Goal: Task Accomplishment & Management: Manage account settings

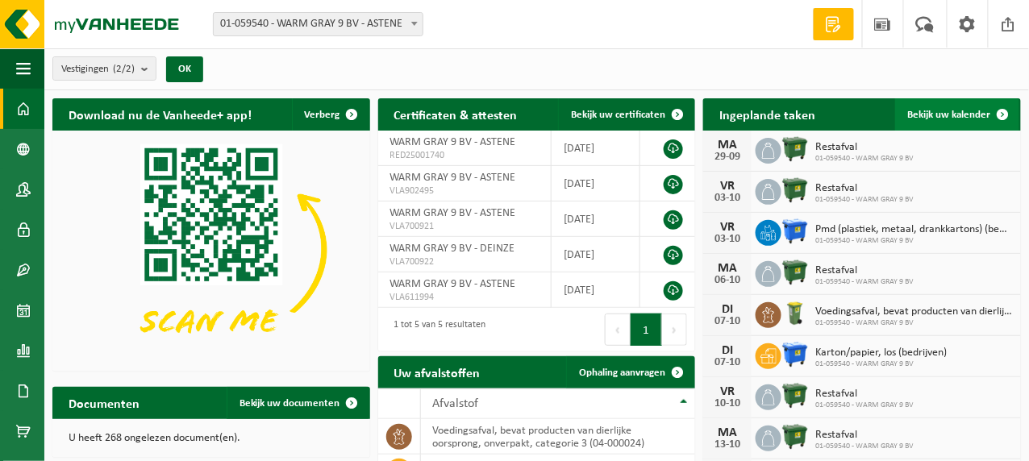
click at [935, 111] on span "Bekijk uw kalender" at bounding box center [949, 115] width 83 height 10
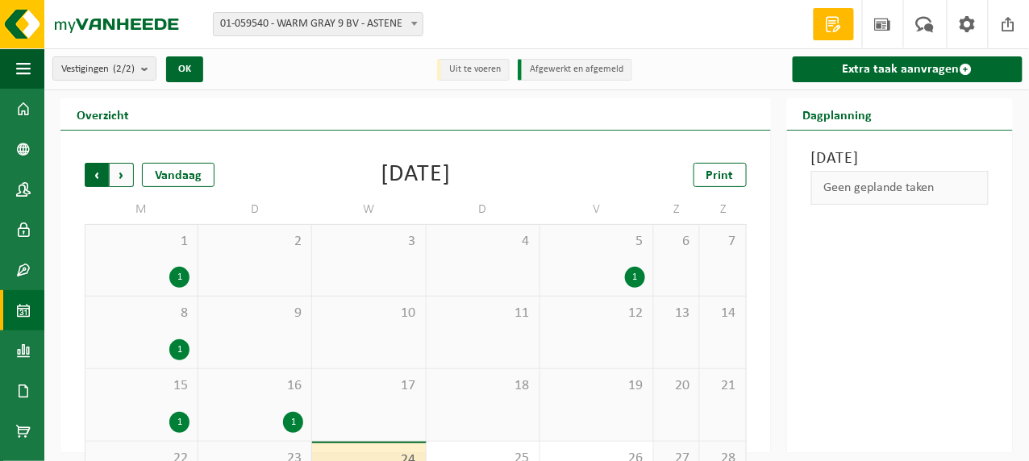
click at [120, 174] on span "Volgende" at bounding box center [122, 175] width 24 height 24
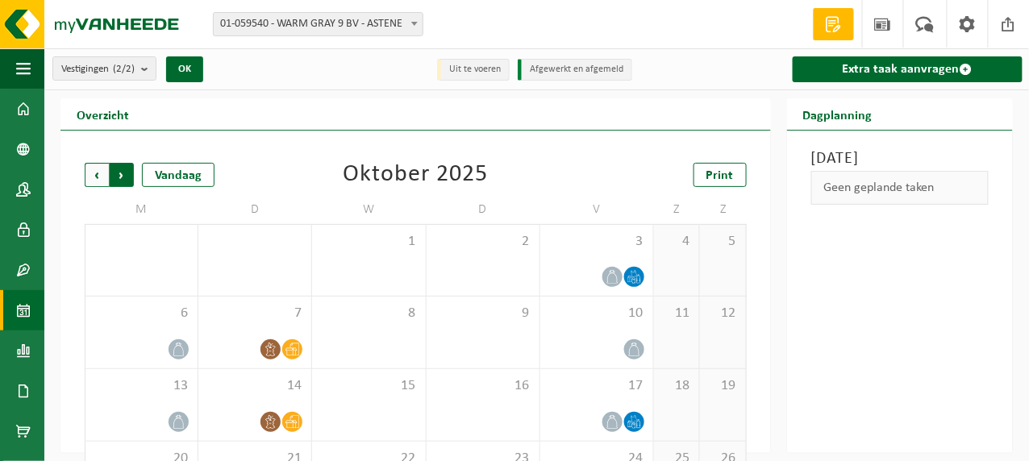
click at [97, 172] on span "Vorige" at bounding box center [97, 175] width 24 height 24
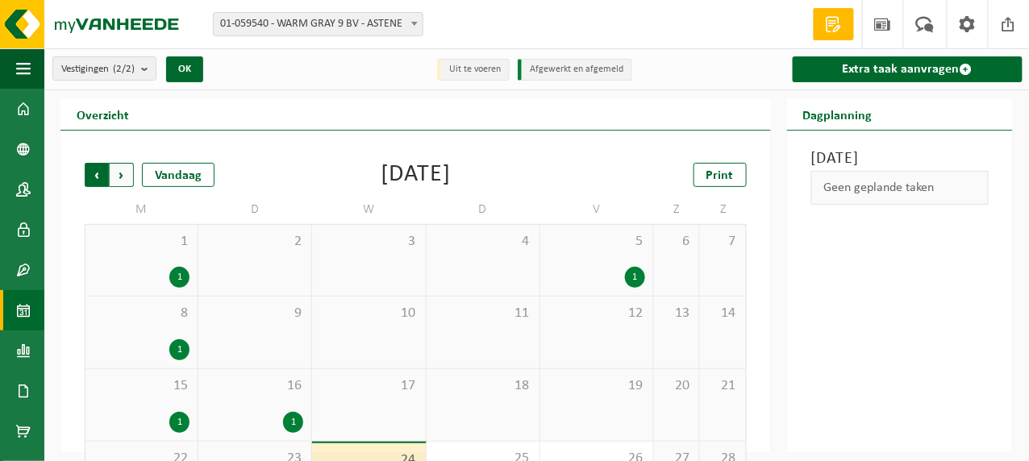
click at [120, 173] on span "Volgende" at bounding box center [122, 175] width 24 height 24
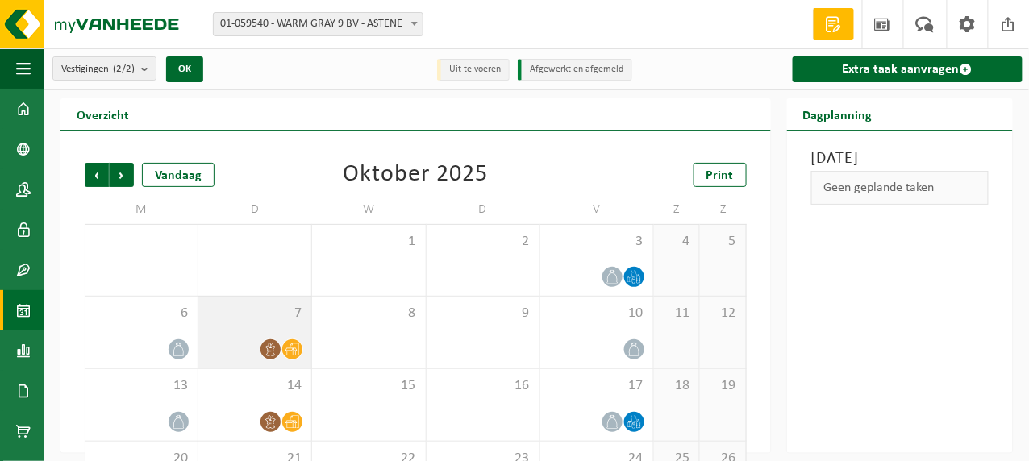
click at [272, 350] on icon at bounding box center [271, 350] width 14 height 14
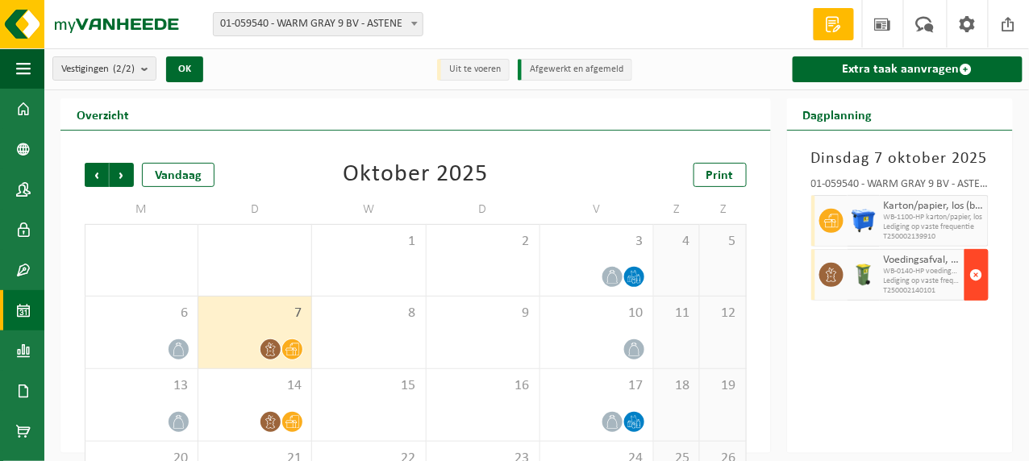
click at [972, 271] on span "button" at bounding box center [976, 275] width 13 height 32
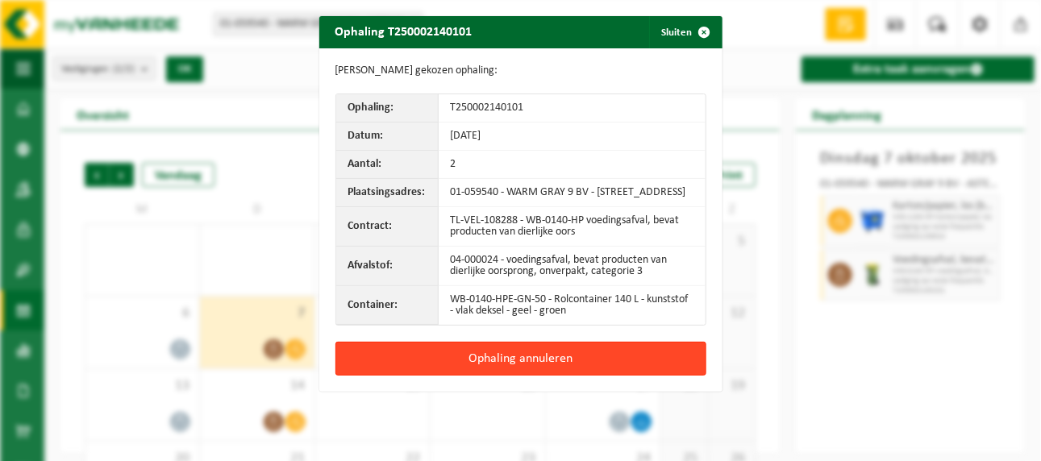
click at [537, 369] on button "Ophaling annuleren" at bounding box center [520, 359] width 371 height 34
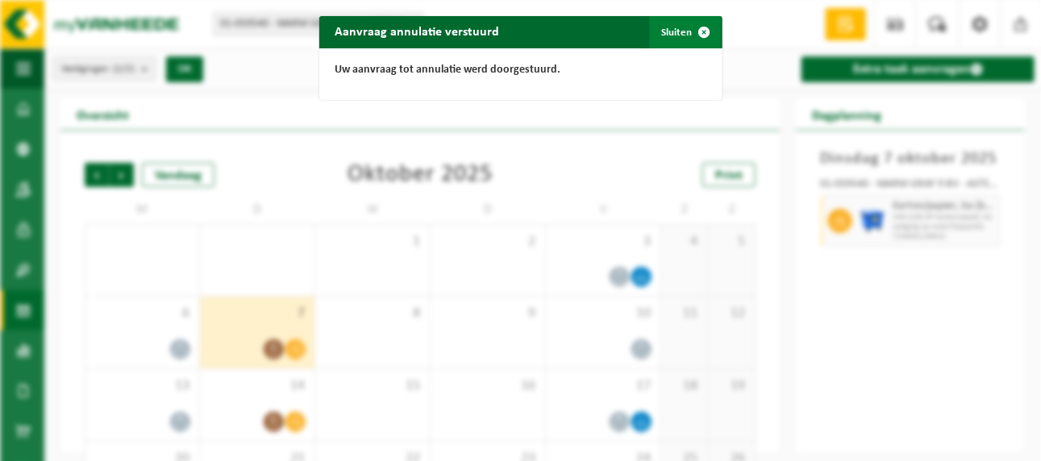
click at [672, 33] on button "Sluiten" at bounding box center [685, 32] width 72 height 32
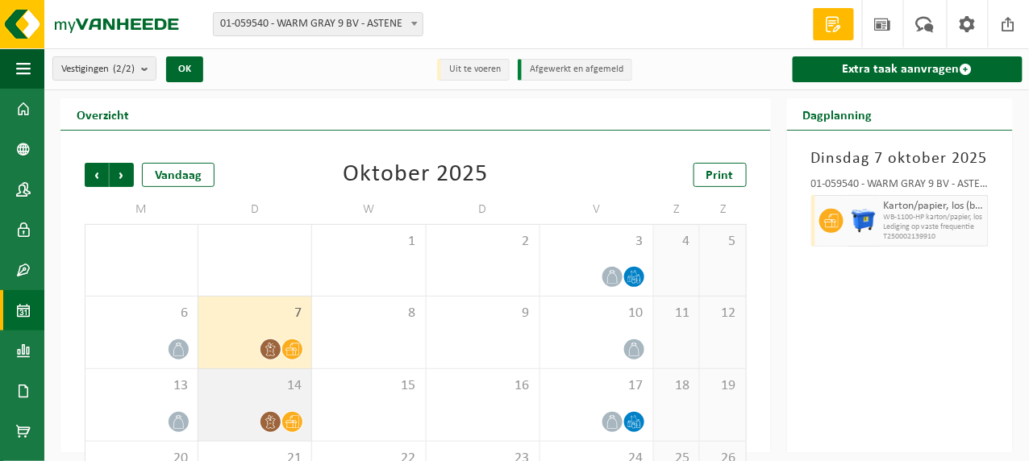
click at [266, 423] on icon at bounding box center [271, 422] width 14 height 14
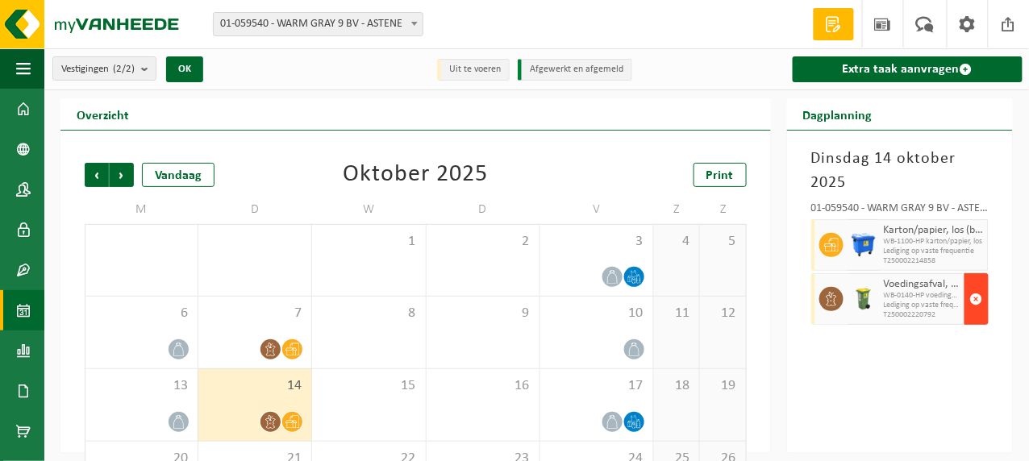
click at [980, 294] on span "button" at bounding box center [976, 299] width 13 height 32
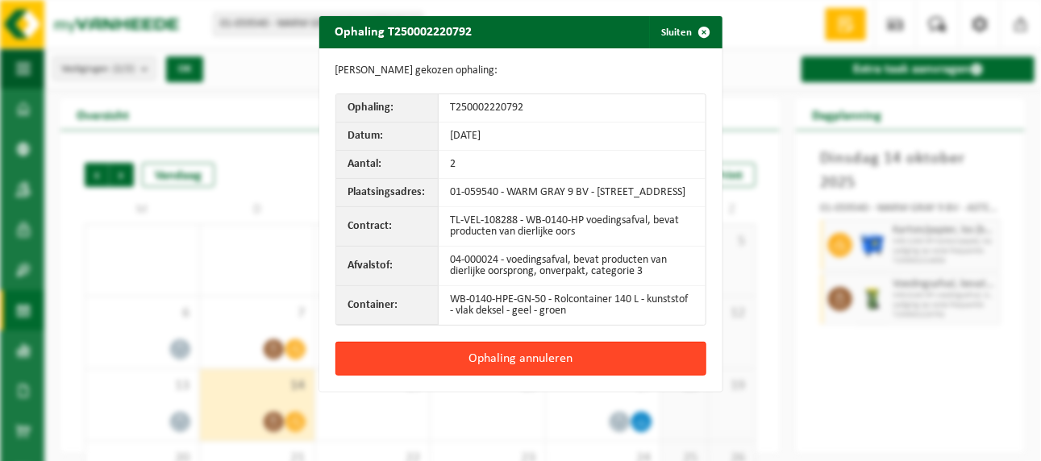
click at [529, 369] on button "Ophaling annuleren" at bounding box center [520, 359] width 371 height 34
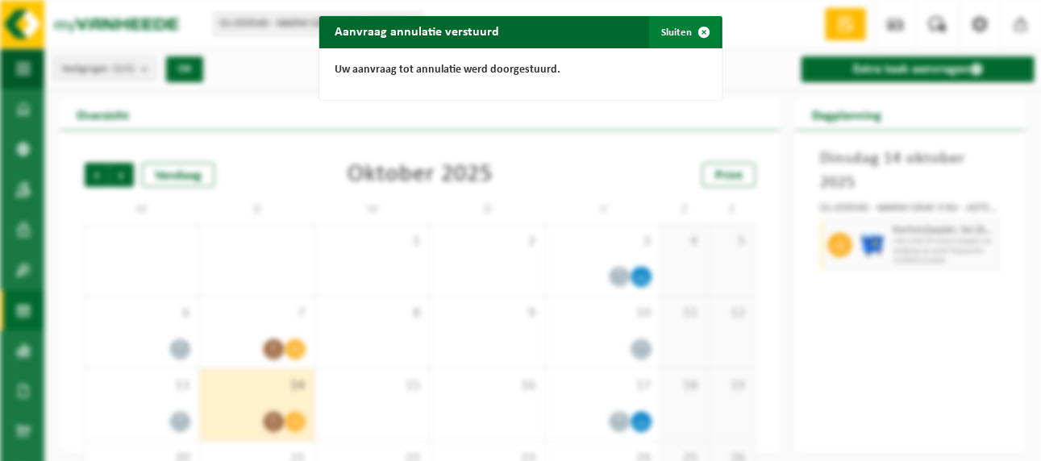
drag, startPoint x: 672, startPoint y: 31, endPoint x: 525, endPoint y: 79, distance: 155.3
click at [672, 31] on button "Sluiten" at bounding box center [685, 32] width 72 height 32
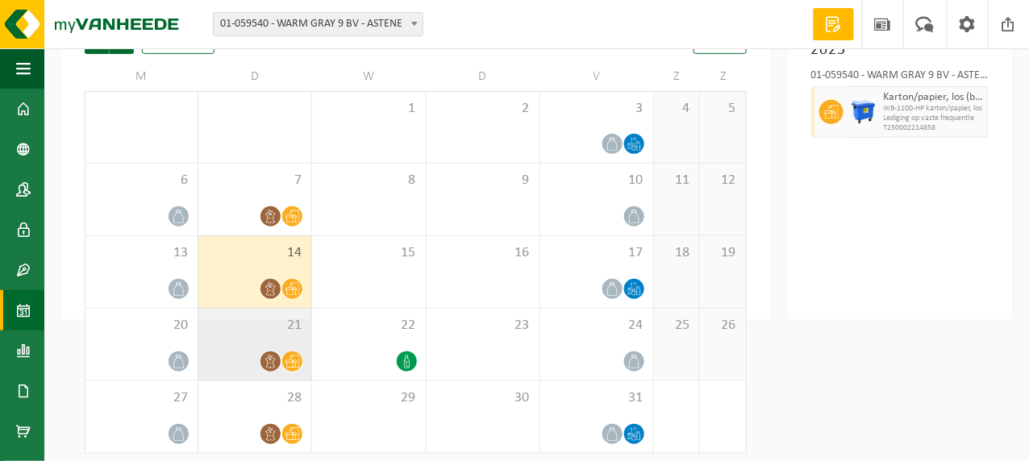
scroll to position [140, 0]
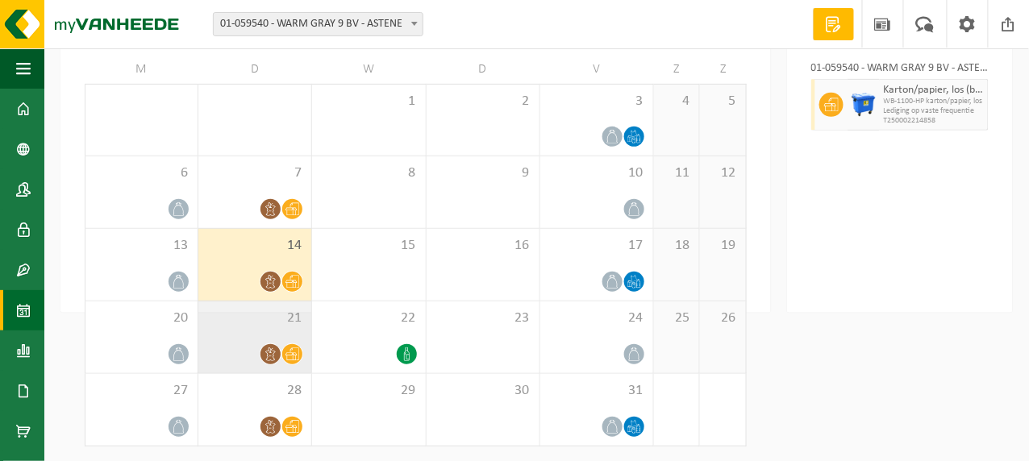
click at [270, 353] on icon at bounding box center [271, 354] width 14 height 14
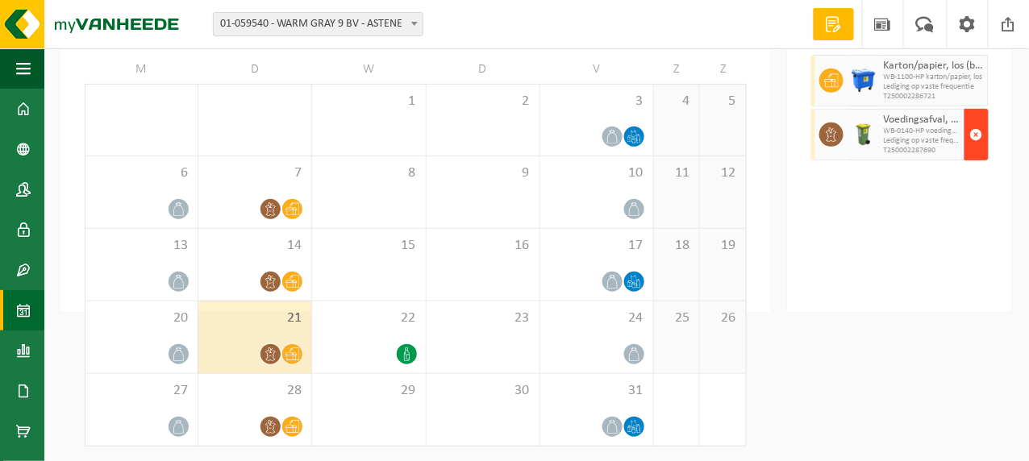
click at [975, 151] on span "button" at bounding box center [976, 135] width 13 height 32
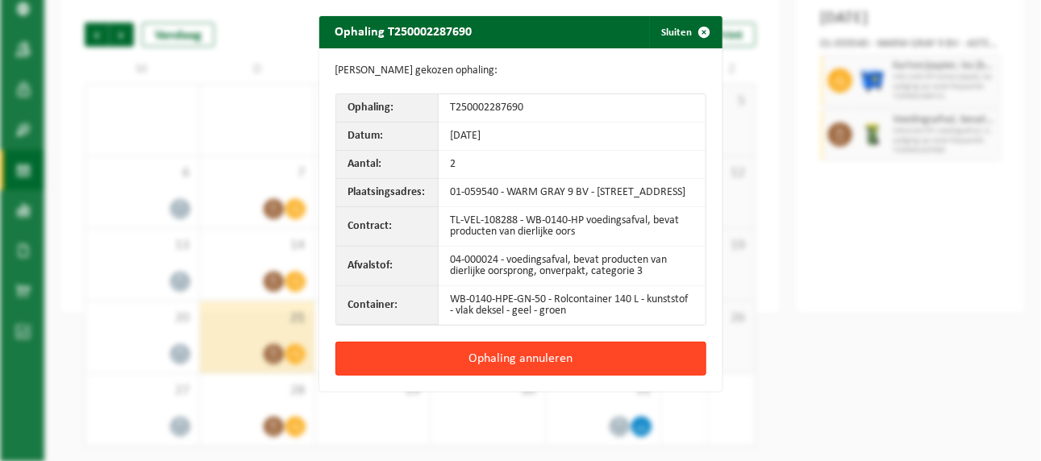
click at [487, 367] on button "Ophaling annuleren" at bounding box center [520, 359] width 371 height 34
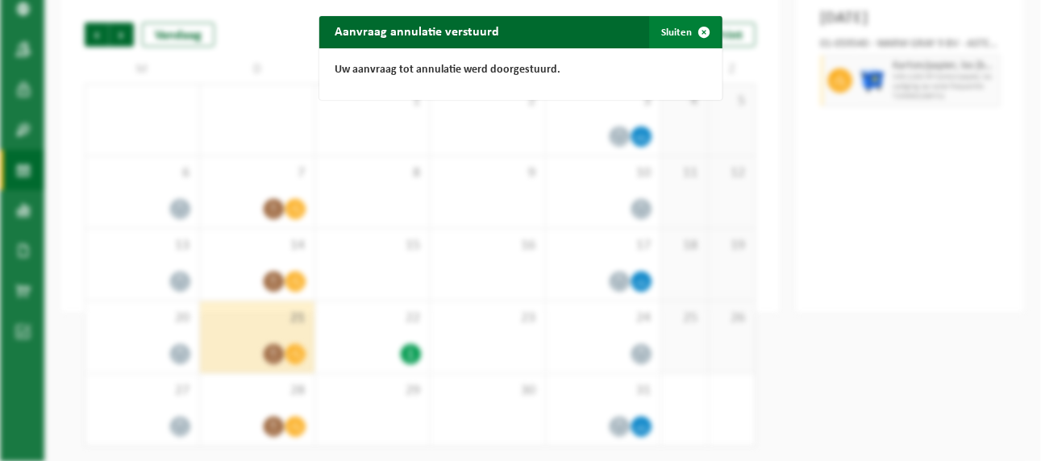
drag, startPoint x: 668, startPoint y: 31, endPoint x: 617, endPoint y: 52, distance: 56.0
click at [668, 30] on button "Sluiten" at bounding box center [685, 32] width 72 height 32
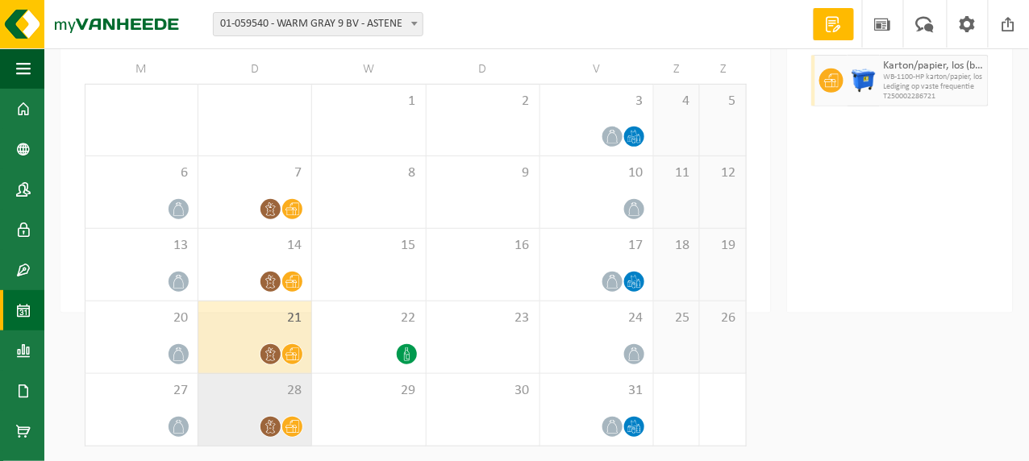
click at [266, 425] on span at bounding box center [270, 427] width 20 height 20
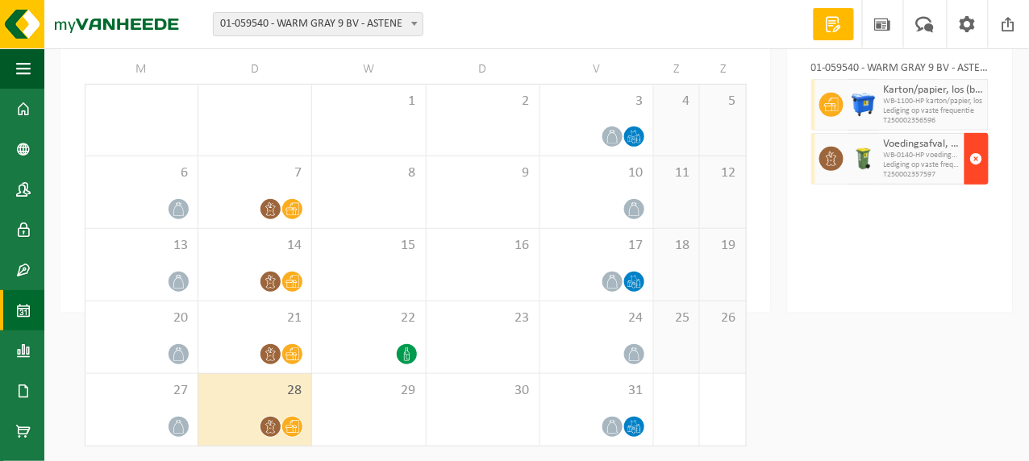
click at [977, 153] on span "button" at bounding box center [976, 159] width 13 height 32
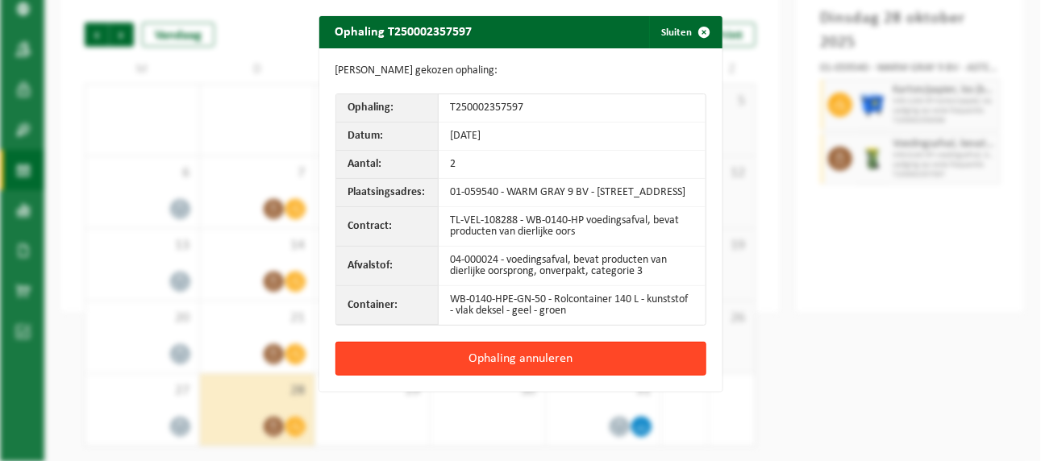
click at [552, 363] on button "Ophaling annuleren" at bounding box center [520, 359] width 371 height 34
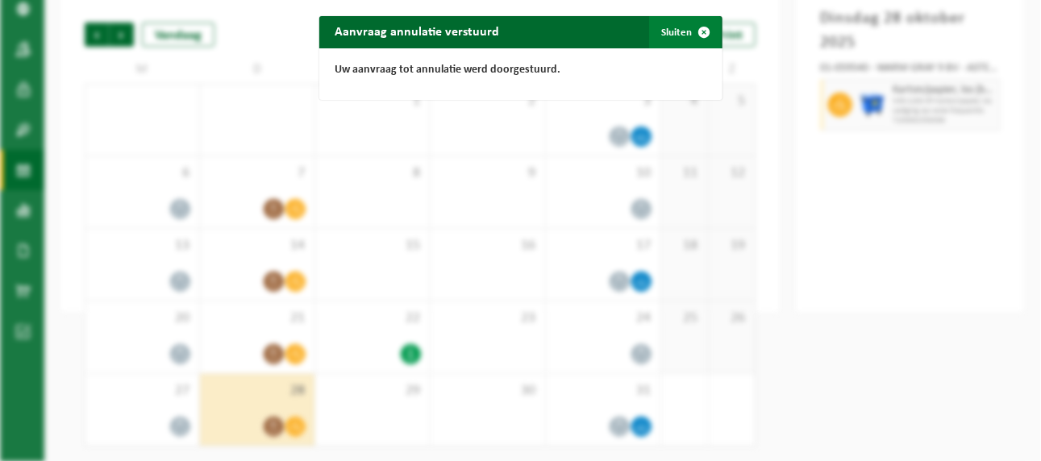
click at [677, 27] on button "Sluiten" at bounding box center [685, 32] width 72 height 32
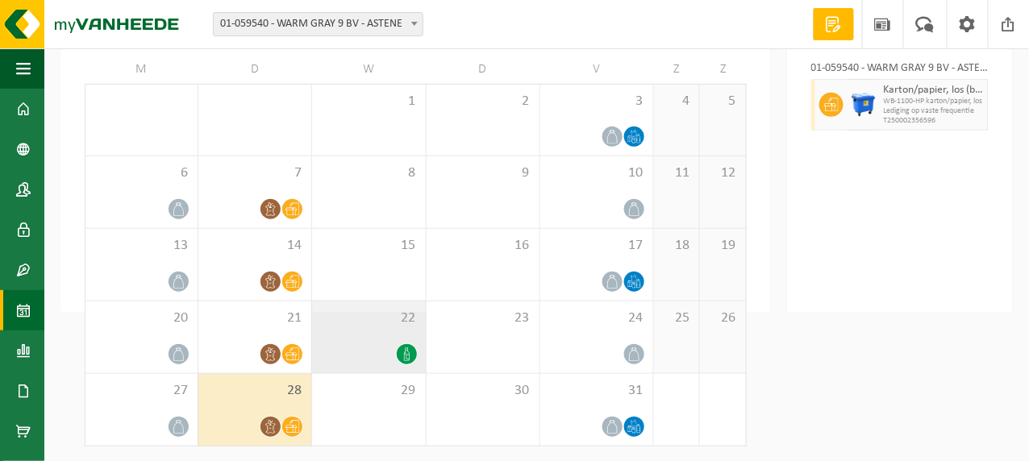
click at [405, 356] on icon at bounding box center [407, 354] width 14 height 14
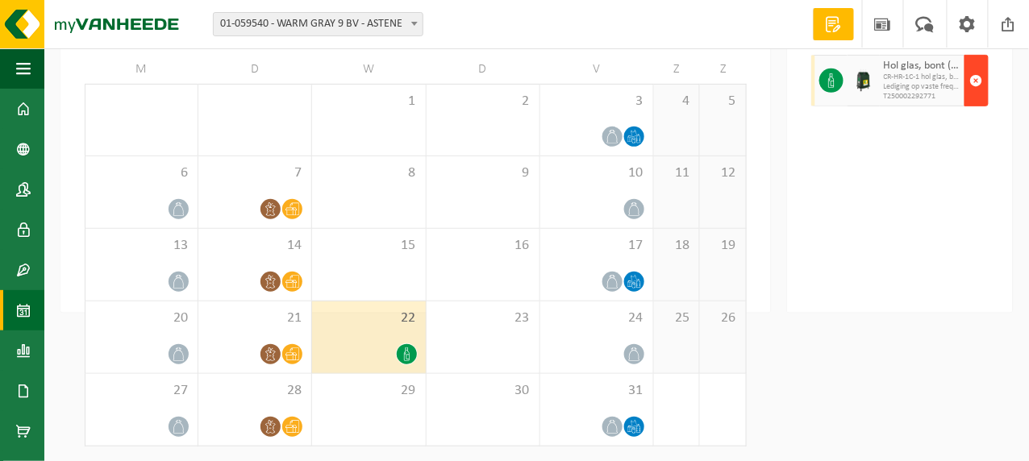
click at [977, 97] on span "button" at bounding box center [976, 80] width 13 height 32
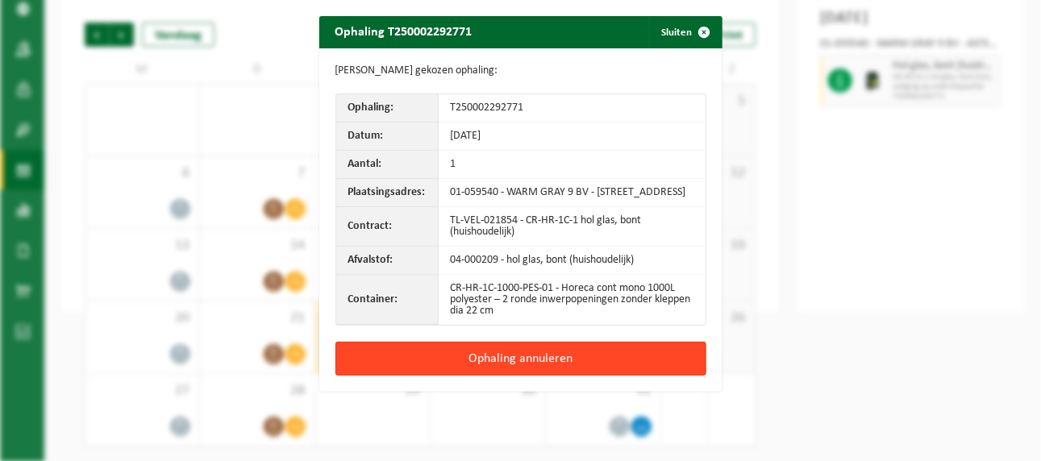
click at [501, 366] on button "Ophaling annuleren" at bounding box center [520, 359] width 371 height 34
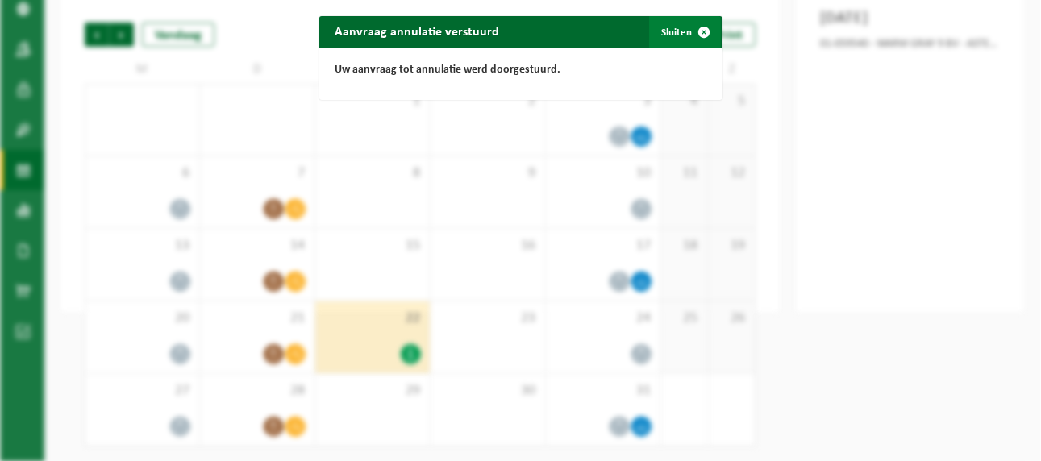
click at [674, 32] on button "Sluiten" at bounding box center [685, 32] width 72 height 32
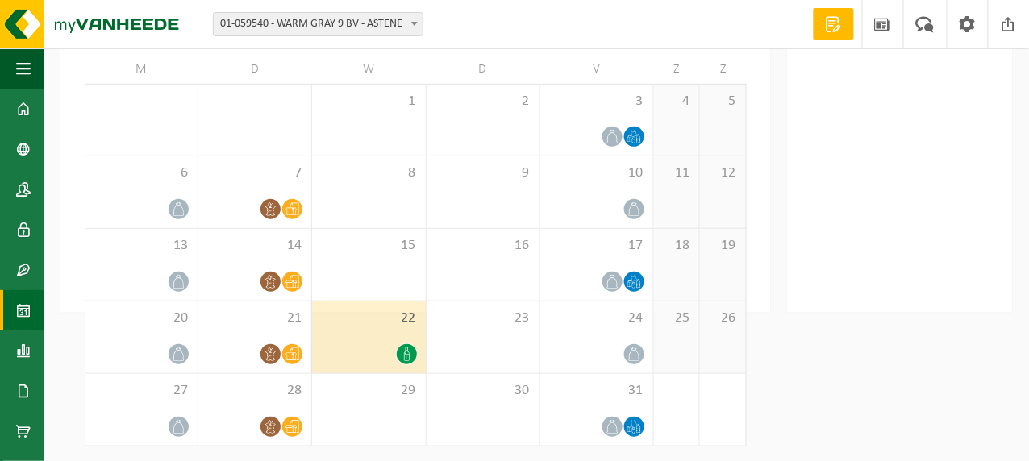
scroll to position [0, 0]
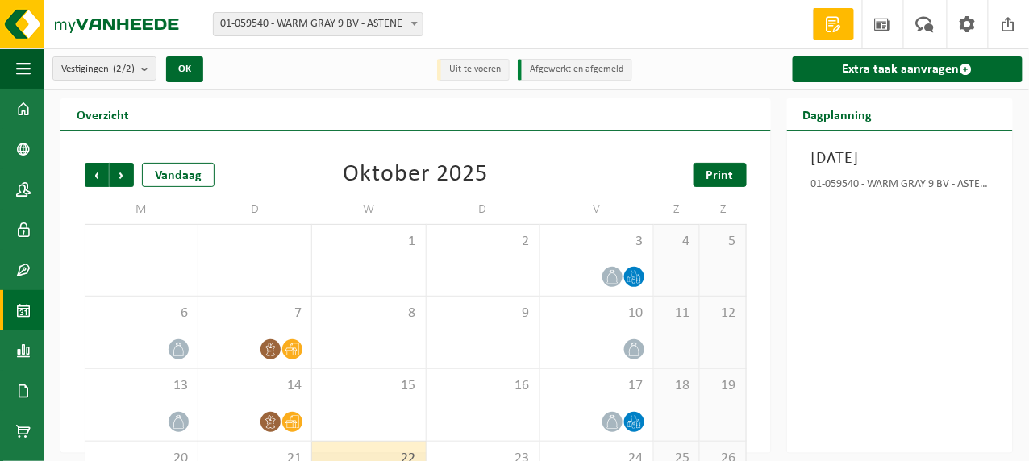
click at [718, 169] on span "Print" at bounding box center [719, 175] width 27 height 13
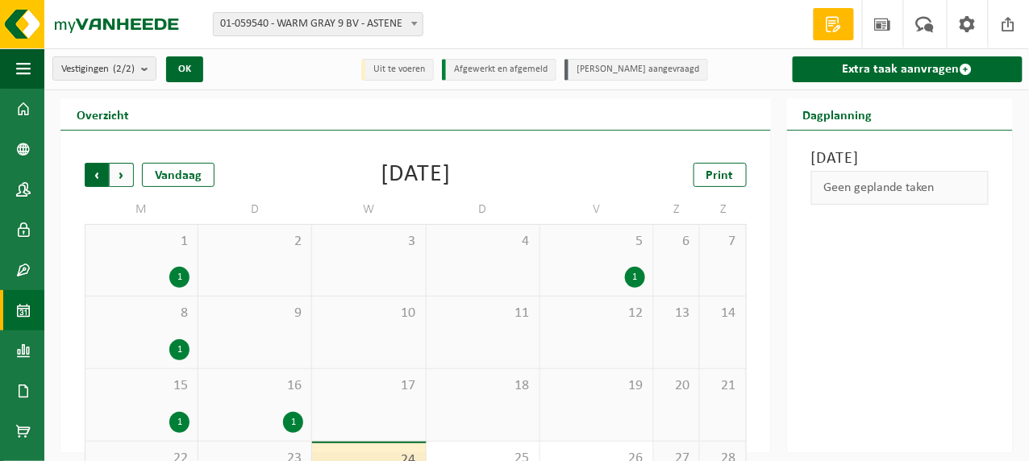
click at [121, 175] on span "Volgende" at bounding box center [122, 175] width 24 height 24
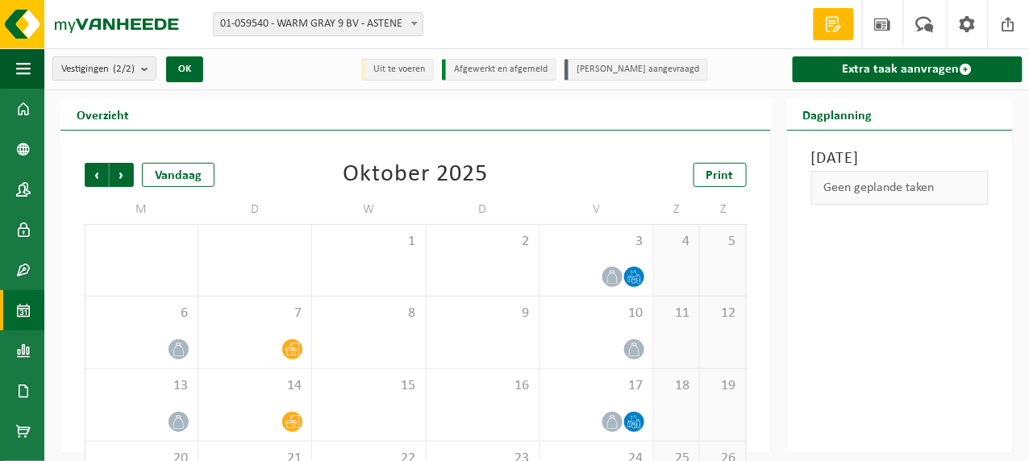
scroll to position [81, 0]
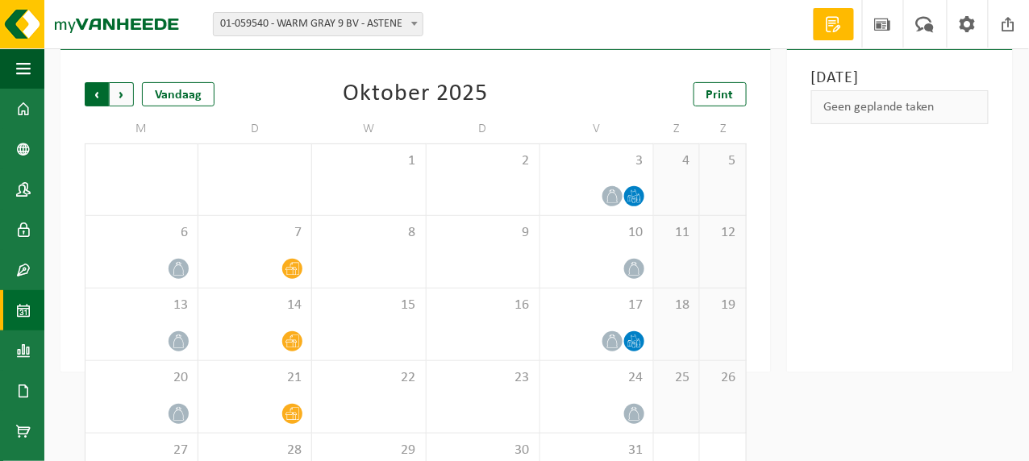
click at [127, 94] on span "Volgende" at bounding box center [122, 94] width 24 height 24
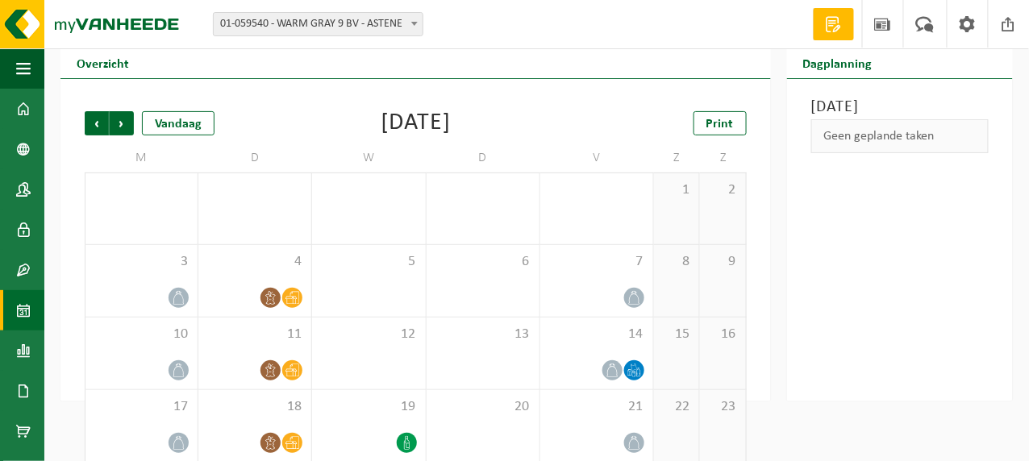
scroll to position [0, 0]
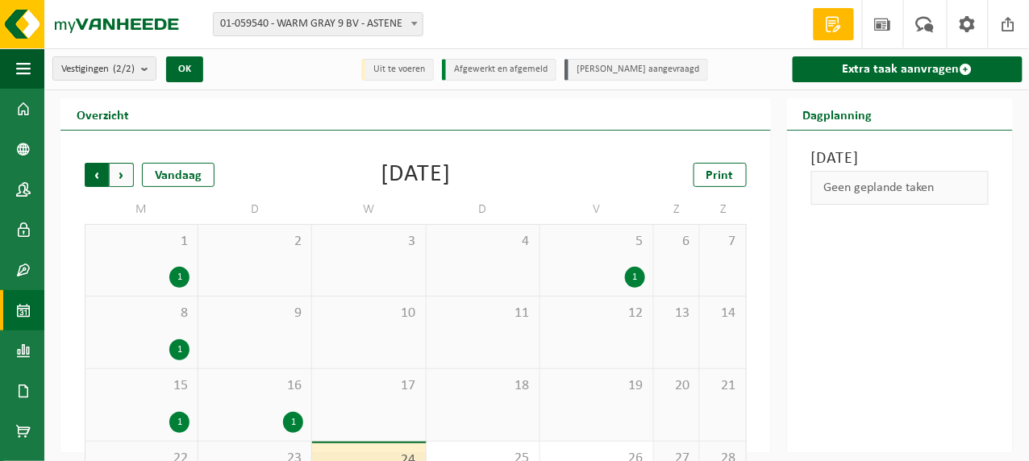
click at [119, 175] on span "Volgende" at bounding box center [122, 175] width 24 height 24
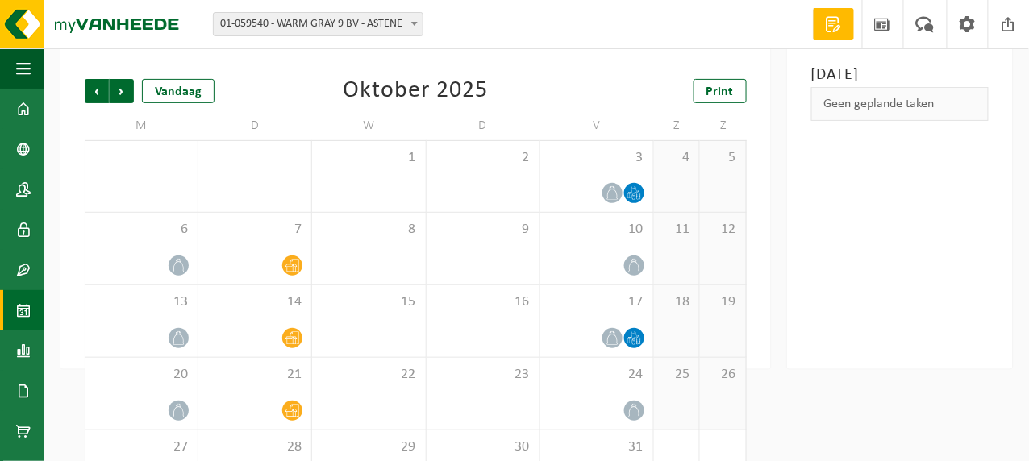
scroll to position [140, 0]
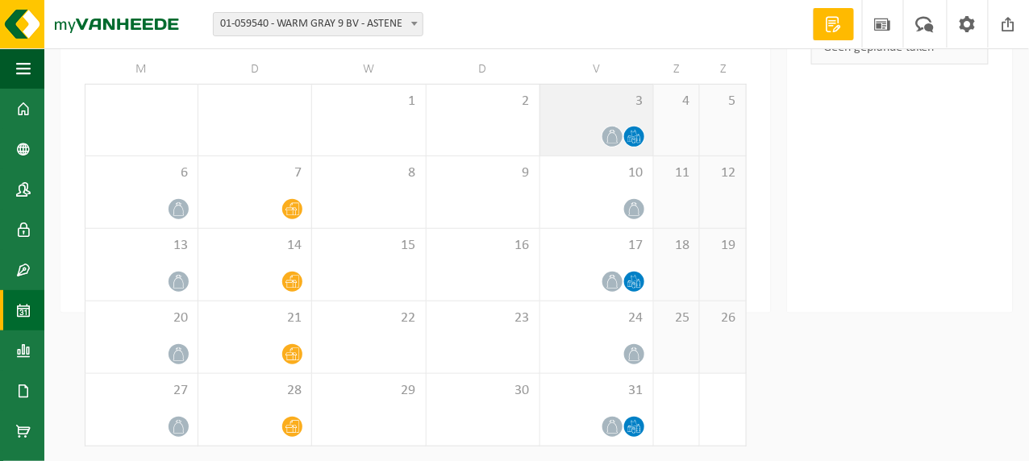
click at [611, 139] on icon at bounding box center [612, 137] width 14 height 14
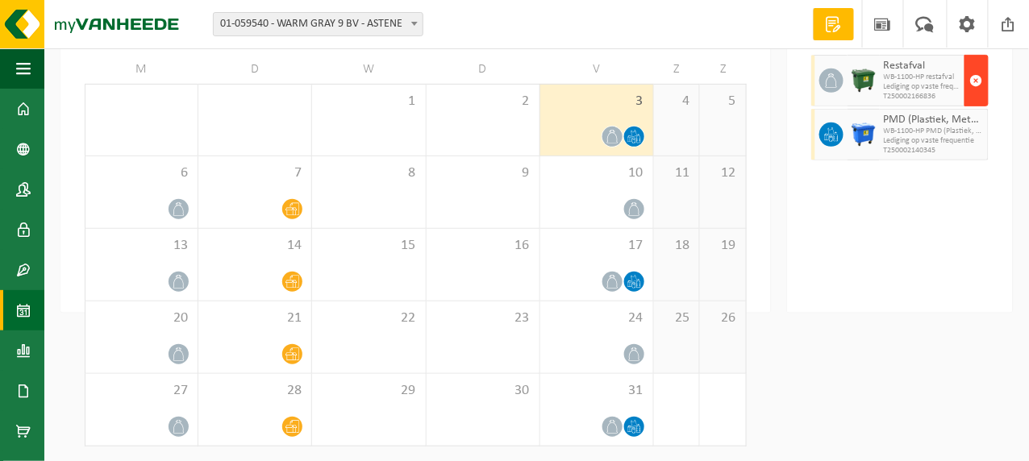
click at [975, 79] on span "button" at bounding box center [976, 80] width 13 height 32
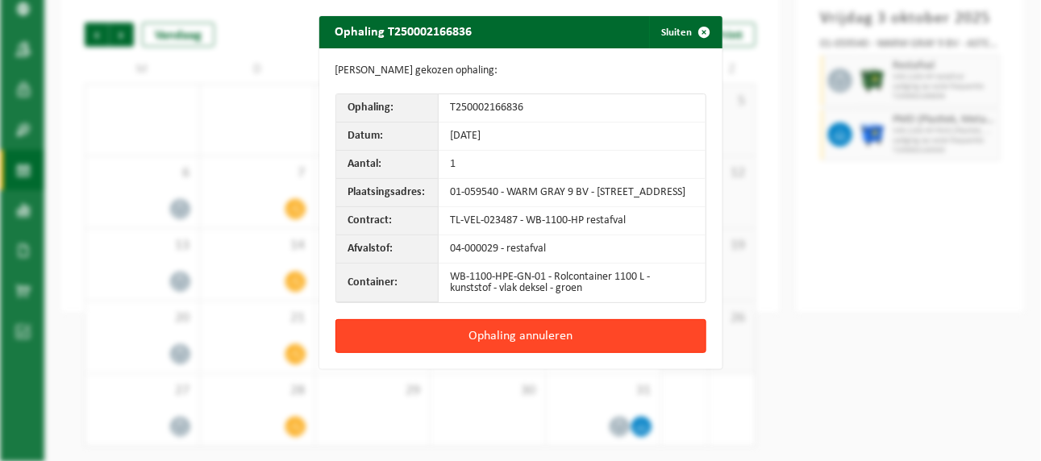
click at [522, 347] on button "Ophaling annuleren" at bounding box center [520, 336] width 371 height 34
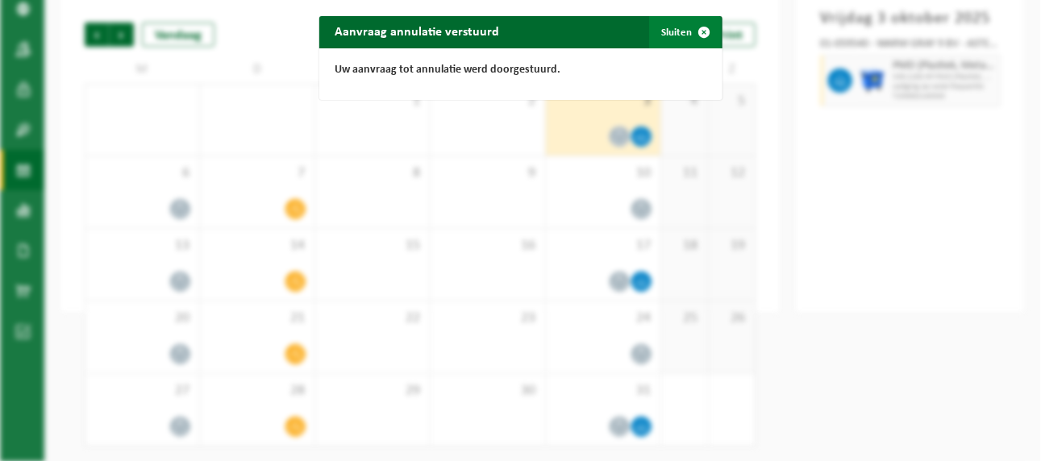
click at [674, 27] on button "Sluiten" at bounding box center [685, 32] width 72 height 32
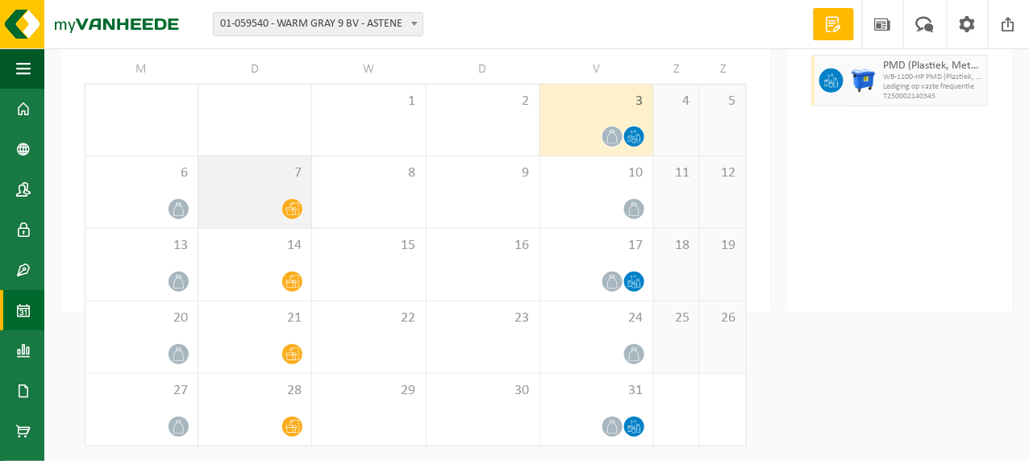
click at [293, 210] on icon at bounding box center [292, 209] width 14 height 13
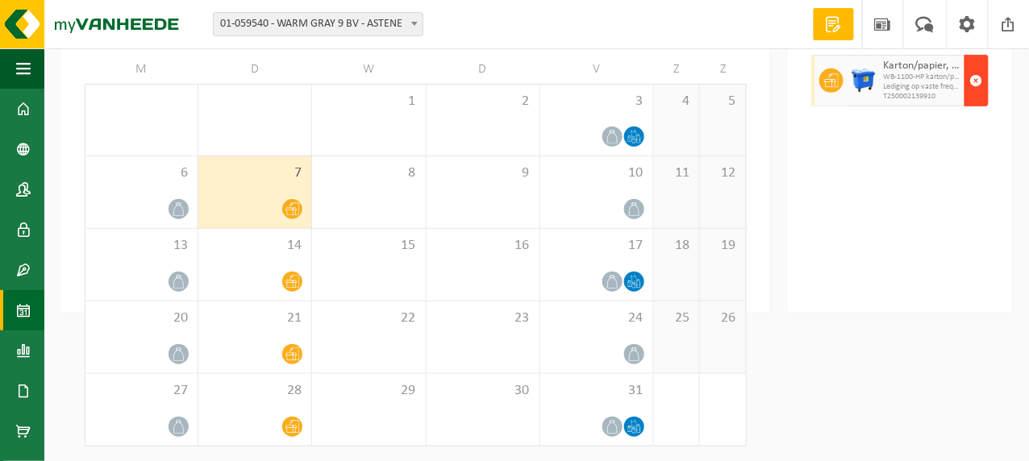
click at [975, 74] on span "button" at bounding box center [976, 80] width 13 height 32
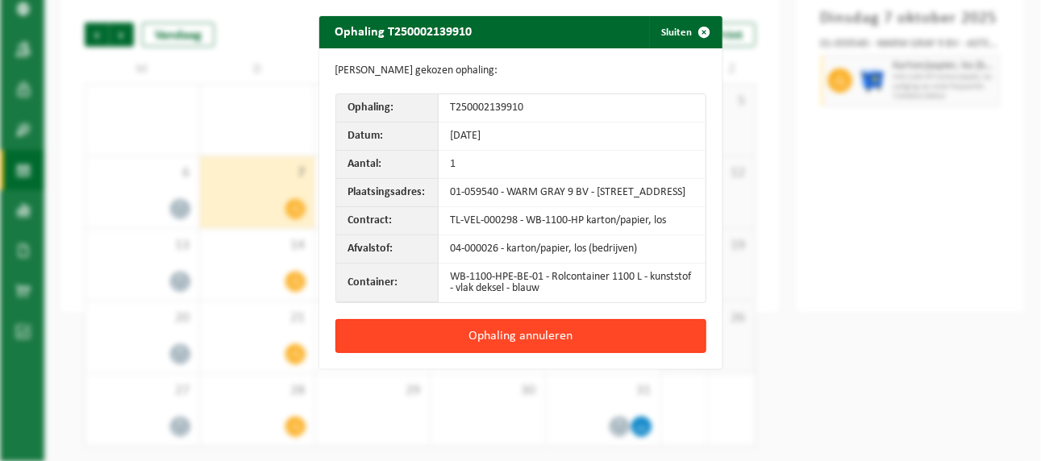
click at [509, 342] on button "Ophaling annuleren" at bounding box center [520, 336] width 371 height 34
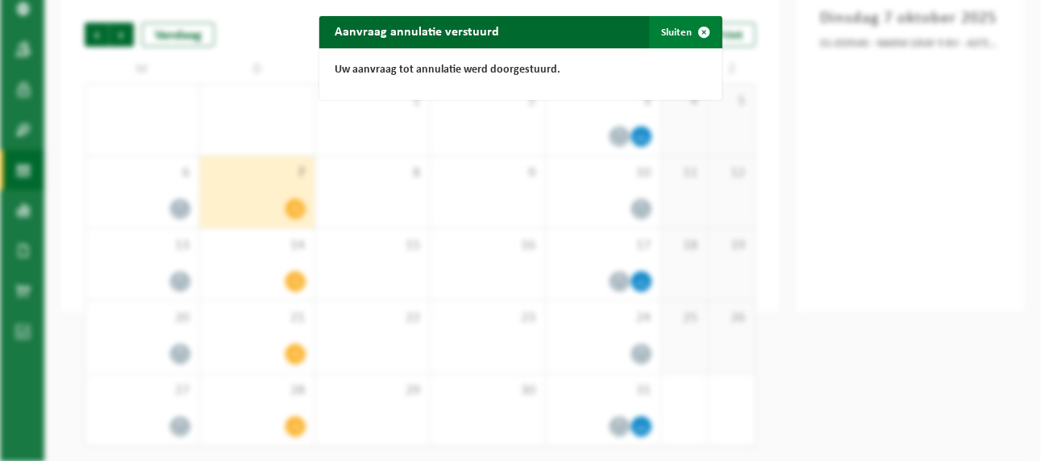
click at [680, 27] on button "Sluiten" at bounding box center [685, 32] width 72 height 32
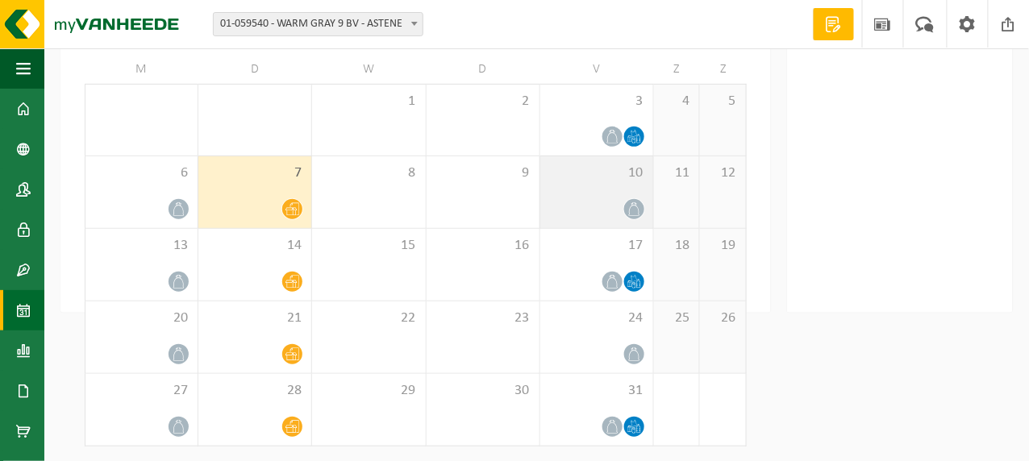
click at [634, 206] on icon at bounding box center [634, 209] width 14 height 14
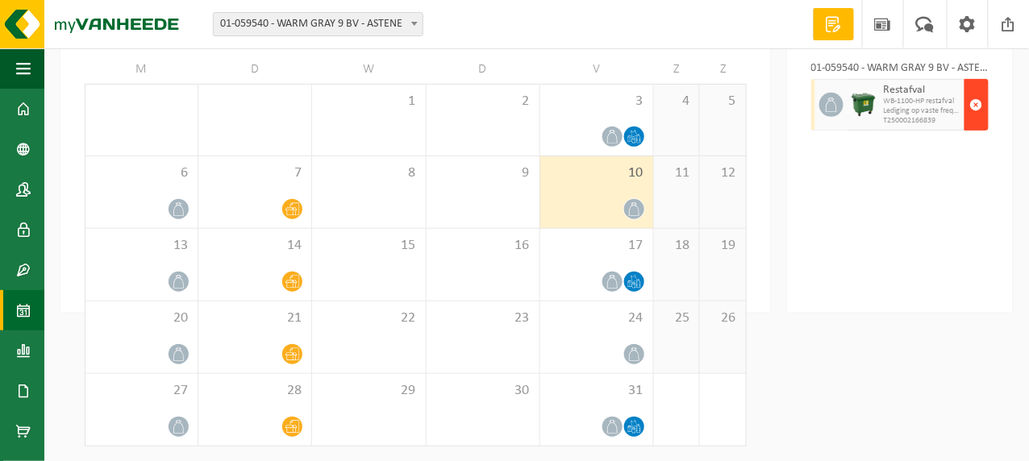
click at [976, 89] on span "button" at bounding box center [976, 105] width 13 height 32
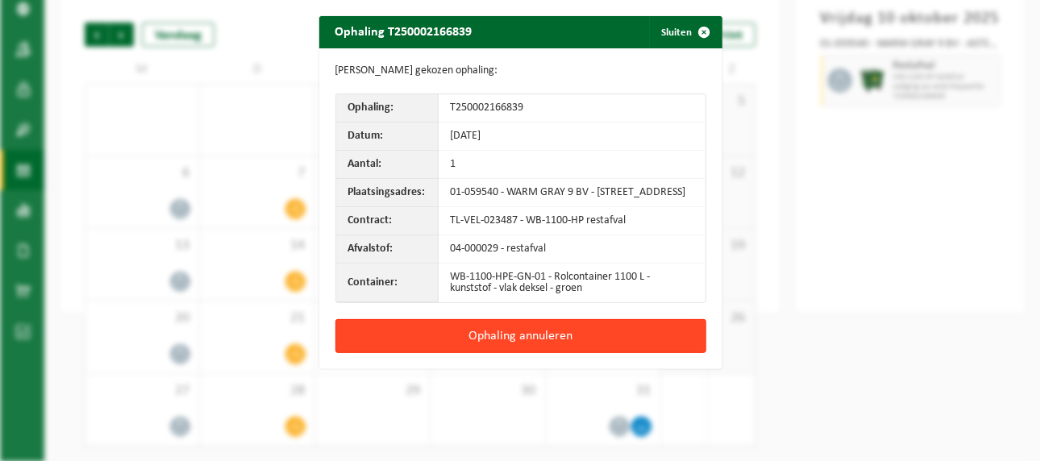
click at [513, 345] on button "Ophaling annuleren" at bounding box center [520, 336] width 371 height 34
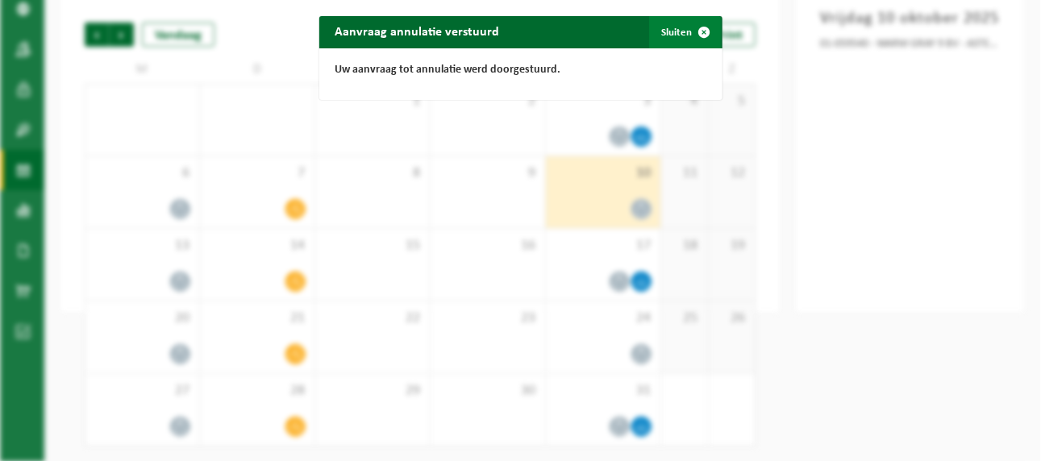
click at [688, 35] on span "button" at bounding box center [704, 32] width 32 height 32
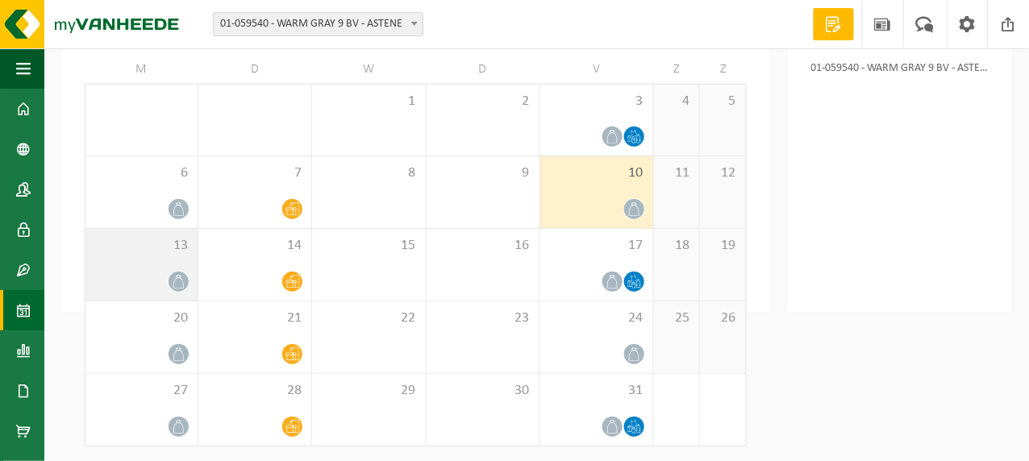
click at [179, 277] on icon at bounding box center [179, 282] width 14 height 14
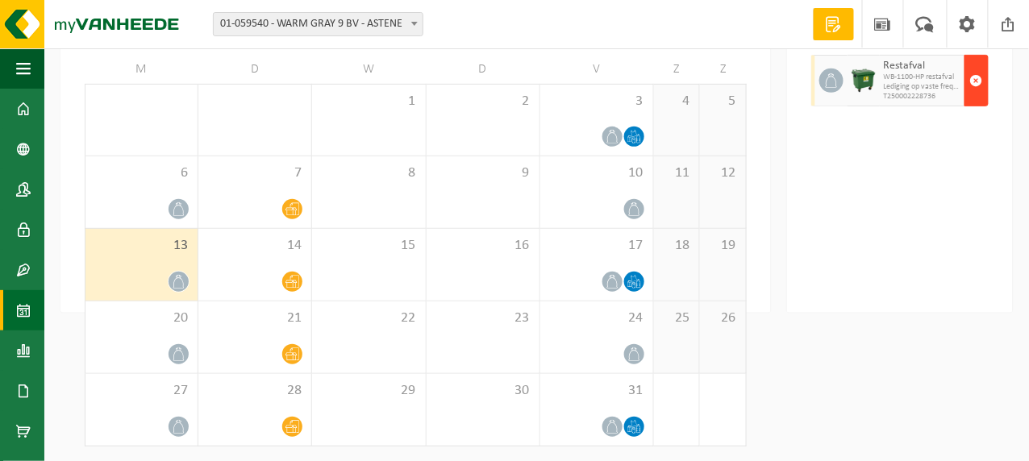
click at [974, 97] on span "button" at bounding box center [976, 80] width 13 height 32
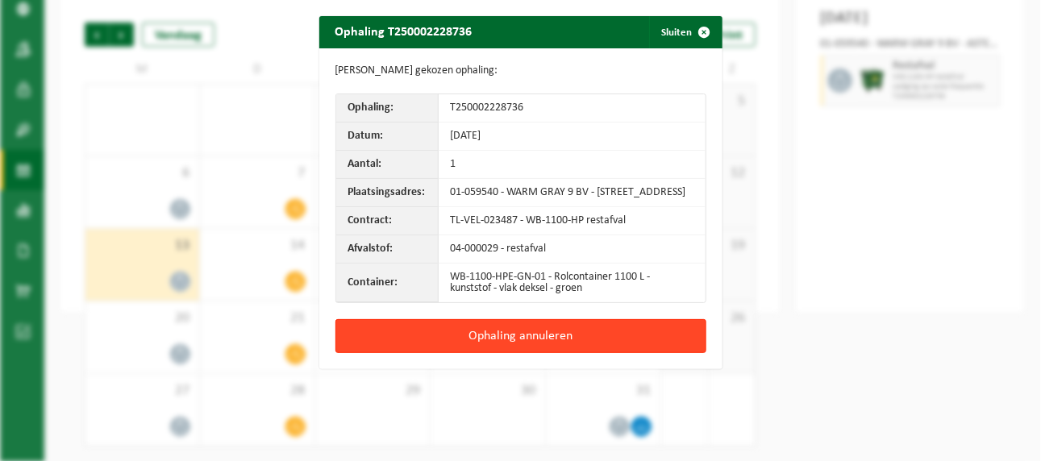
click at [539, 344] on button "Ophaling annuleren" at bounding box center [520, 336] width 371 height 34
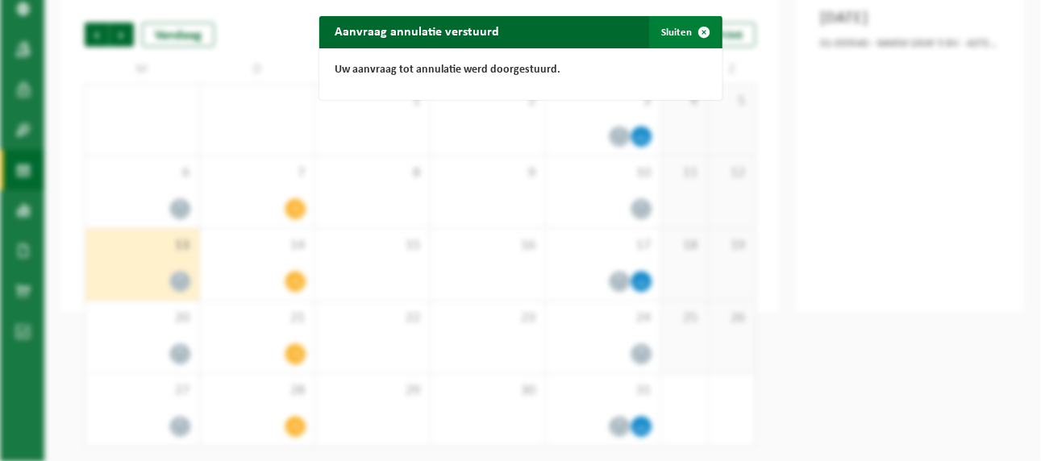
click at [670, 26] on button "Sluiten" at bounding box center [685, 32] width 72 height 32
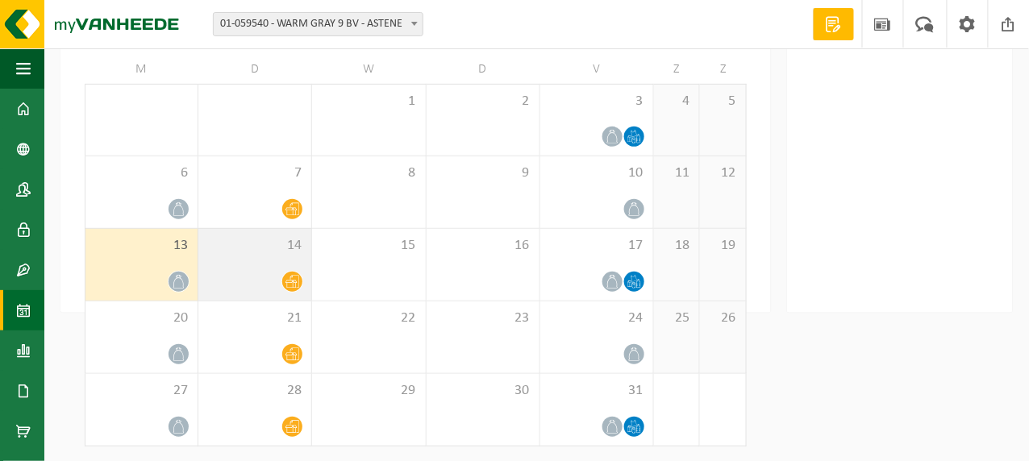
click at [291, 278] on icon at bounding box center [292, 282] width 14 height 14
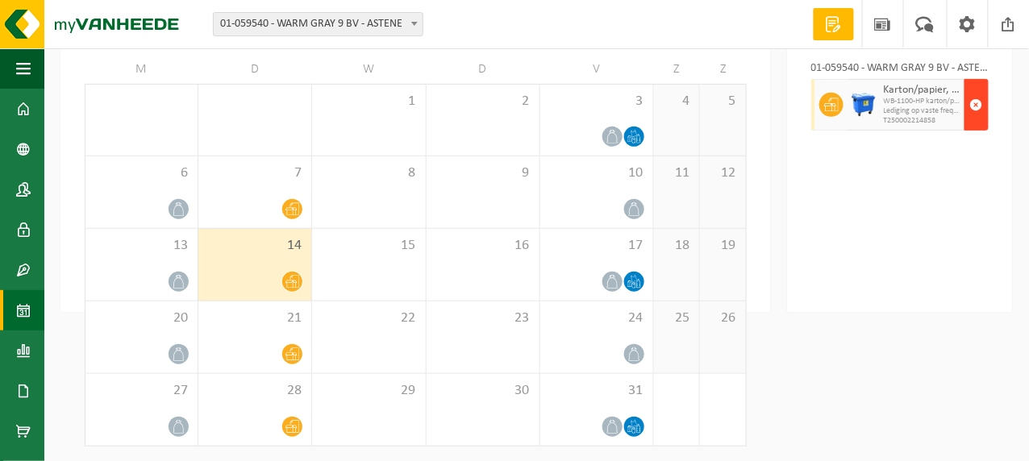
click at [975, 102] on span "button" at bounding box center [976, 105] width 13 height 32
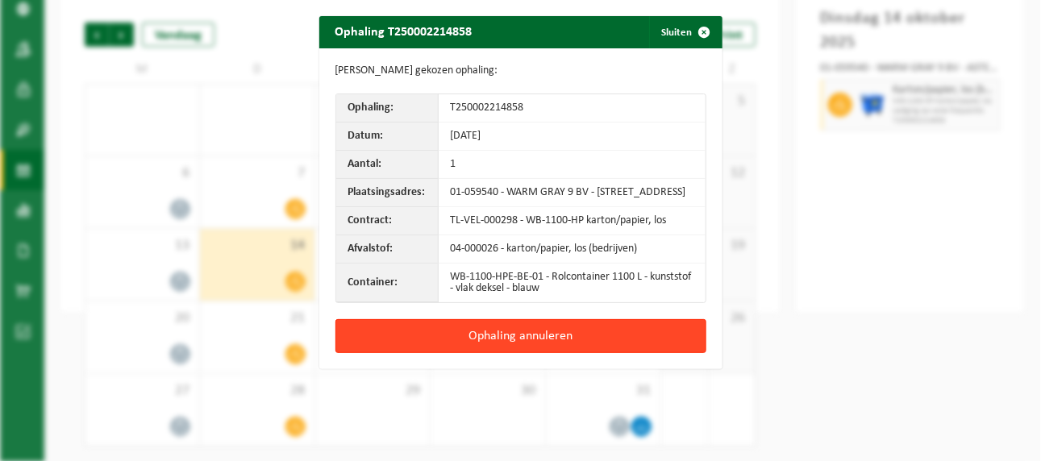
click at [535, 340] on button "Ophaling annuleren" at bounding box center [520, 336] width 371 height 34
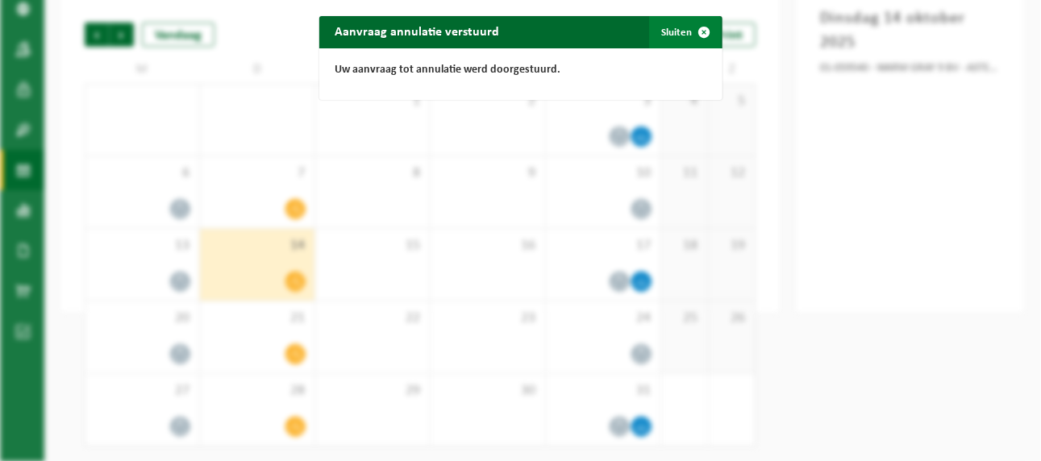
click at [673, 27] on button "Sluiten" at bounding box center [685, 32] width 72 height 32
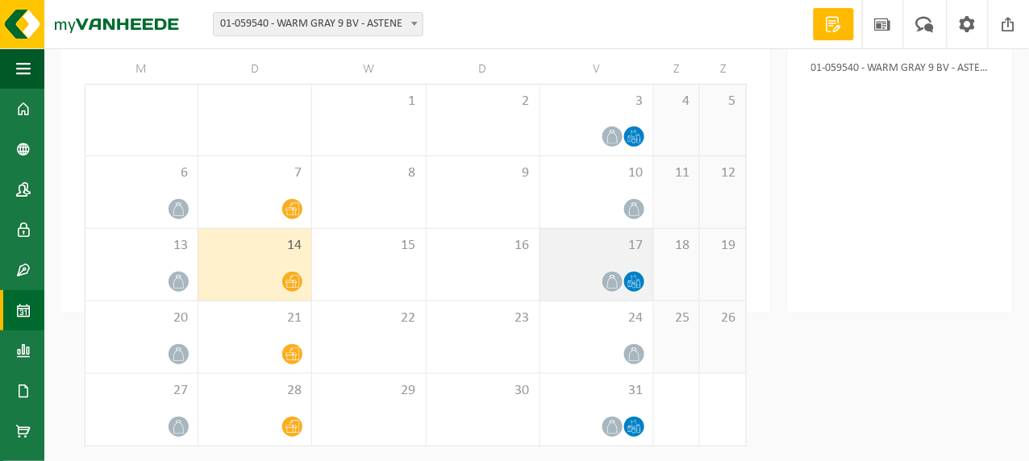
click at [636, 277] on icon at bounding box center [634, 278] width 6 height 7
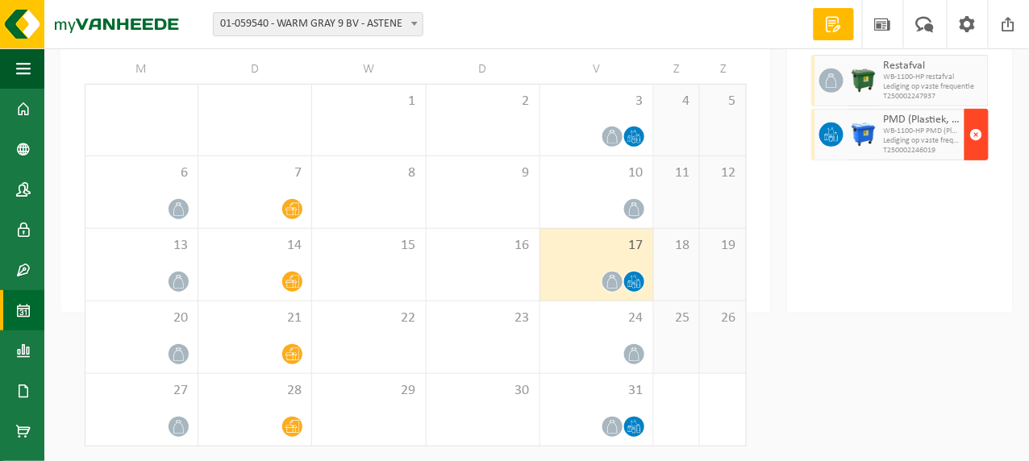
click at [977, 129] on span "button" at bounding box center [976, 135] width 13 height 32
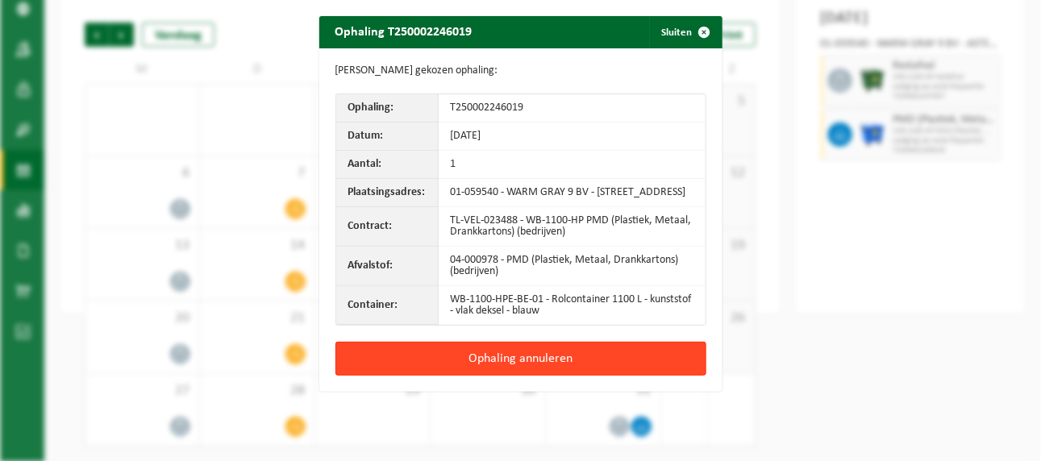
click at [504, 372] on button "Ophaling annuleren" at bounding box center [520, 359] width 371 height 34
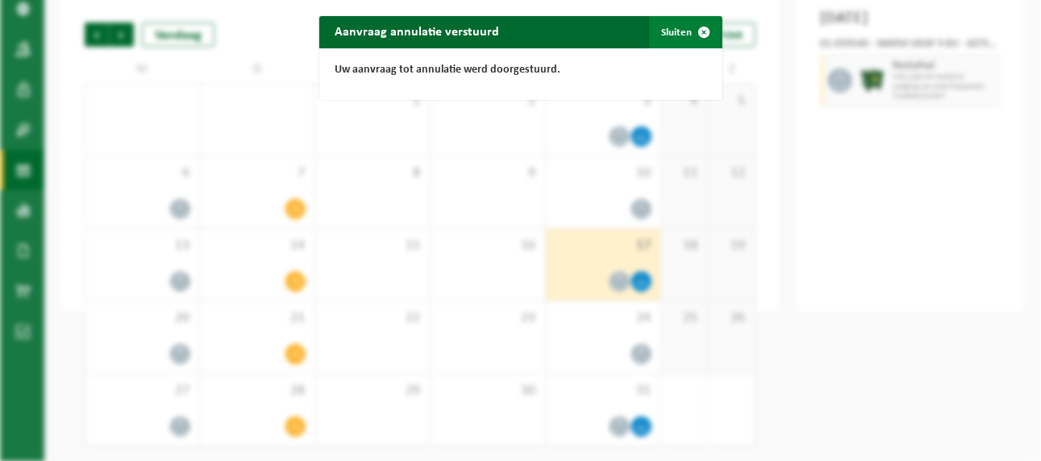
click at [678, 33] on button "Sluiten" at bounding box center [685, 32] width 72 height 32
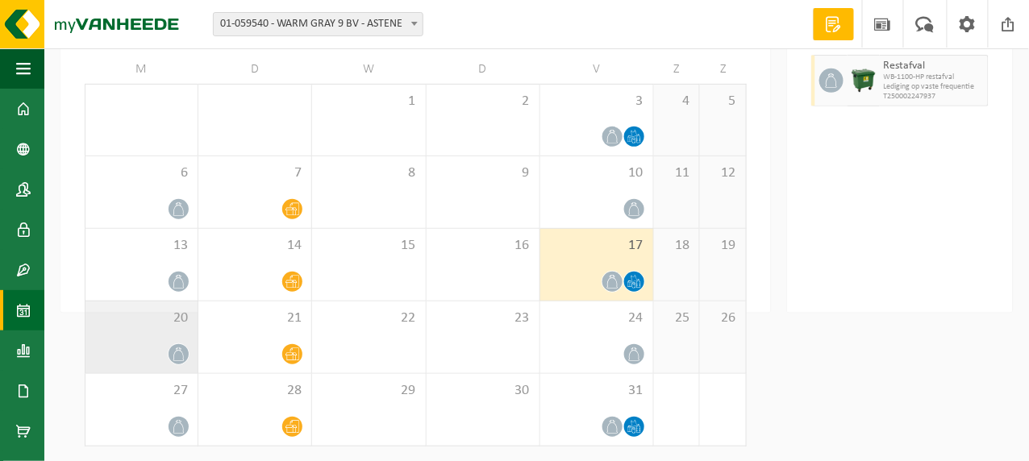
click at [179, 354] on icon at bounding box center [179, 354] width 14 height 14
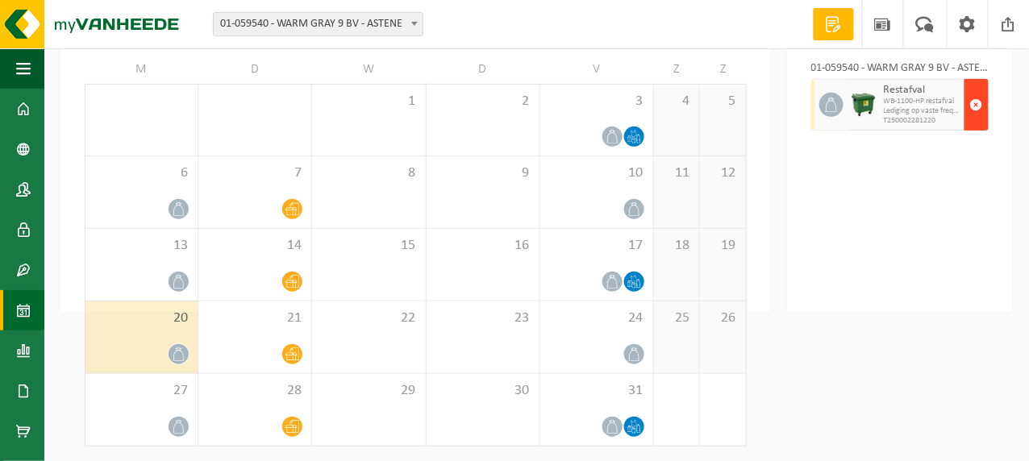
click at [975, 102] on span "button" at bounding box center [976, 105] width 13 height 32
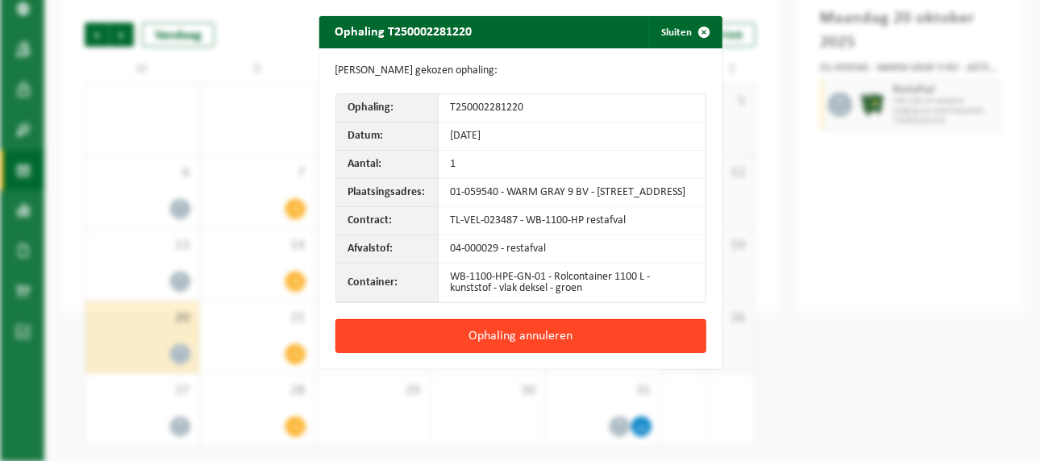
click at [514, 347] on button "Ophaling annuleren" at bounding box center [520, 336] width 371 height 34
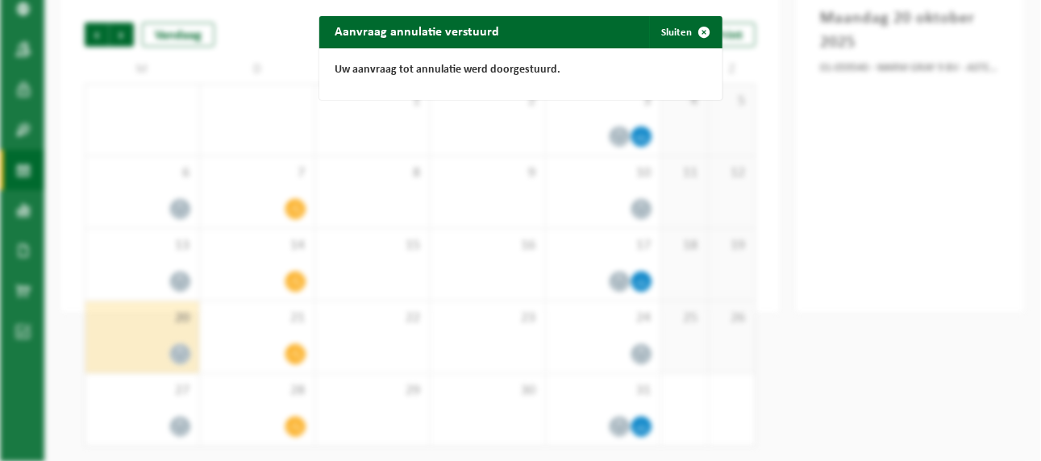
drag, startPoint x: 688, startPoint y: 28, endPoint x: 651, endPoint y: 54, distance: 45.2
click at [688, 33] on span "button" at bounding box center [704, 32] width 32 height 32
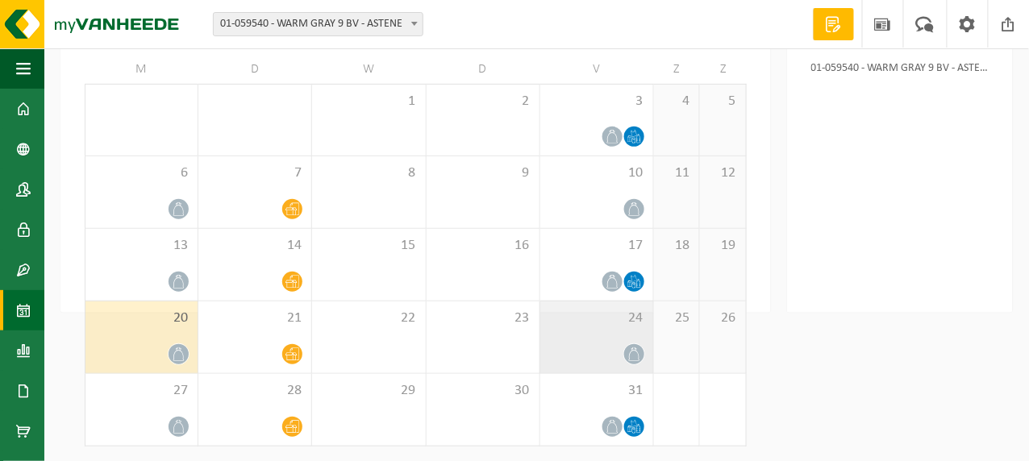
click at [634, 350] on icon at bounding box center [634, 354] width 14 height 14
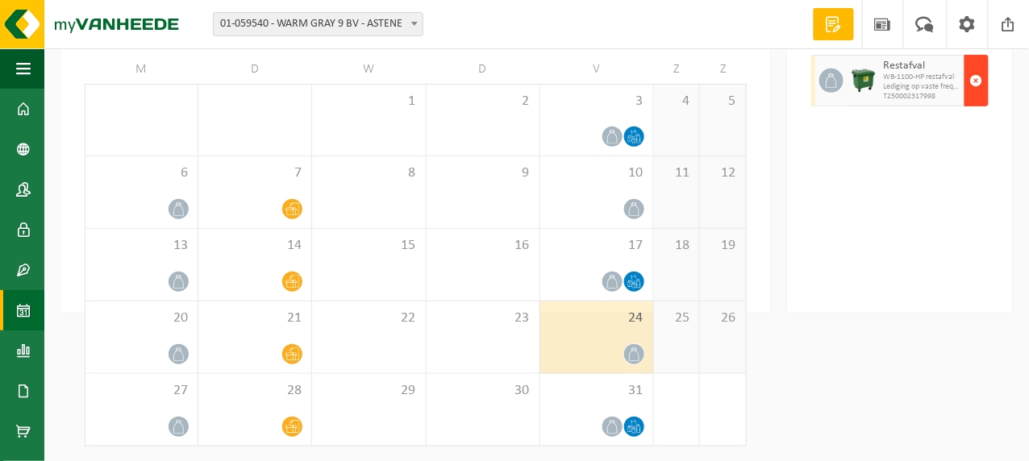
click at [977, 78] on span "button" at bounding box center [976, 80] width 13 height 32
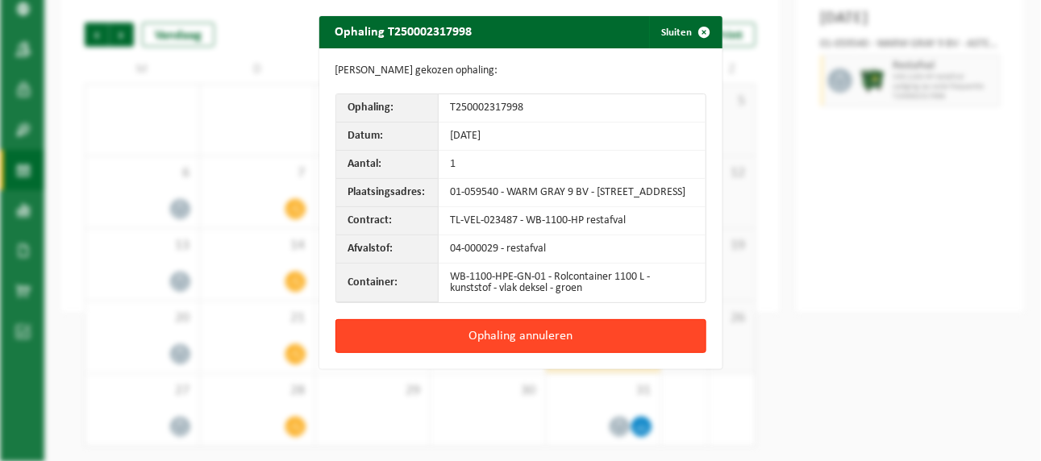
click at [526, 343] on button "Ophaling annuleren" at bounding box center [520, 336] width 371 height 34
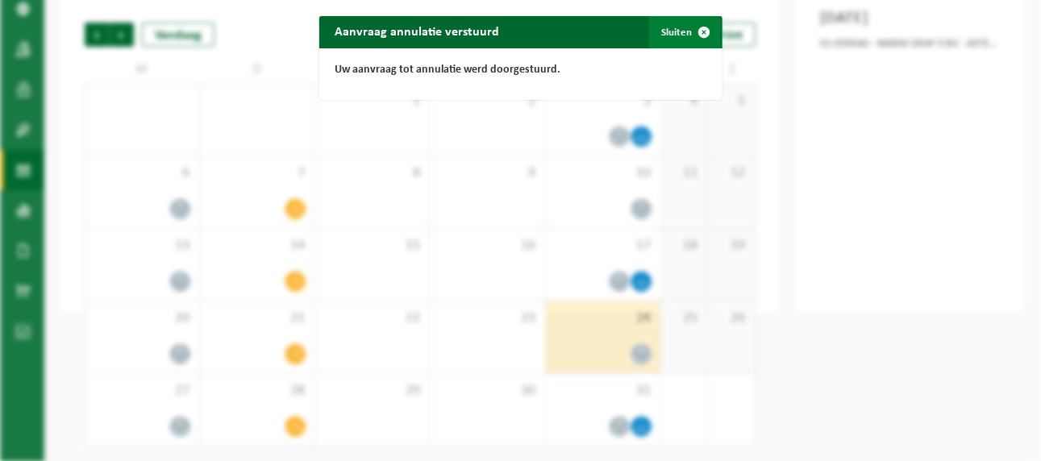
click at [672, 31] on button "Sluiten" at bounding box center [685, 32] width 72 height 32
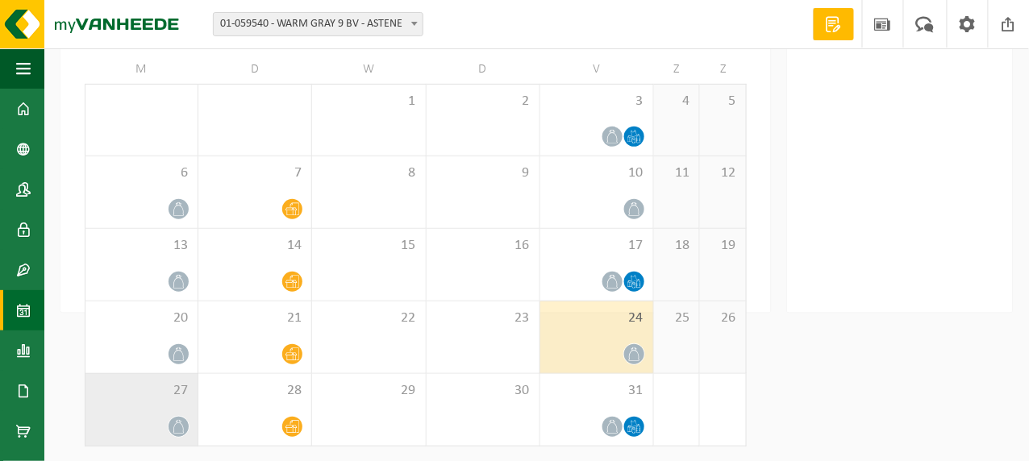
click at [178, 428] on icon at bounding box center [179, 427] width 14 height 14
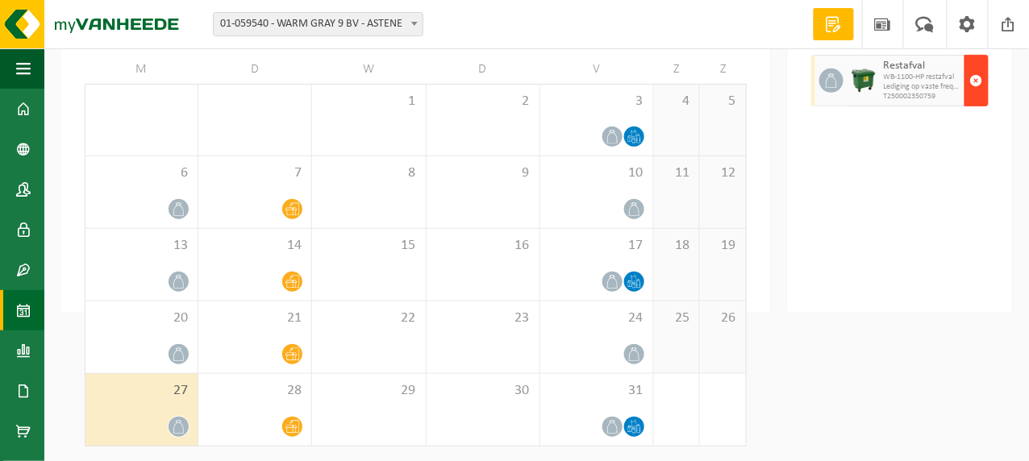
click at [974, 97] on span "button" at bounding box center [976, 80] width 13 height 32
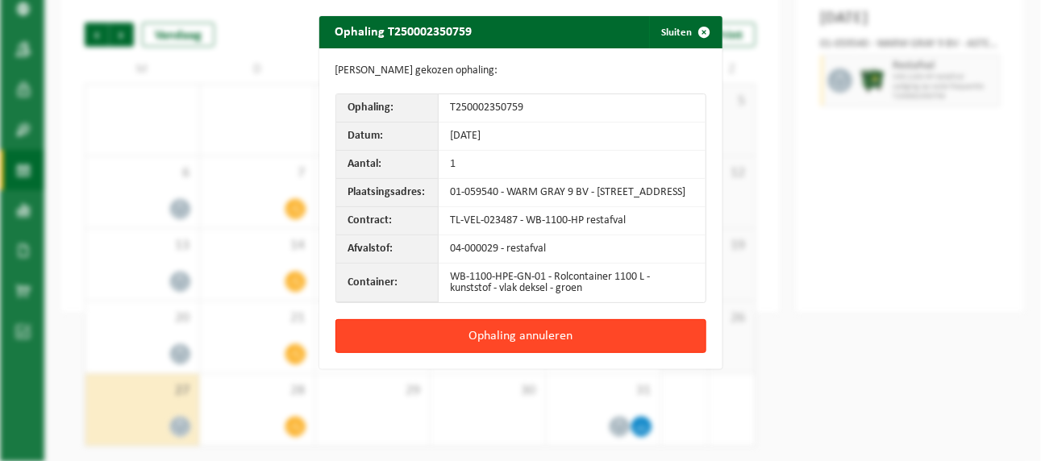
click at [512, 350] on button "Ophaling annuleren" at bounding box center [520, 336] width 371 height 34
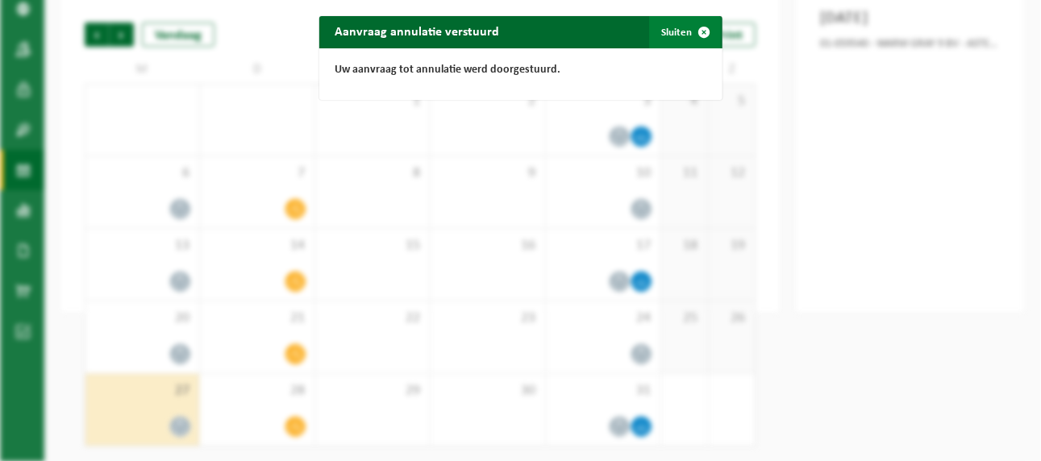
click at [673, 35] on button "Sluiten" at bounding box center [685, 32] width 72 height 32
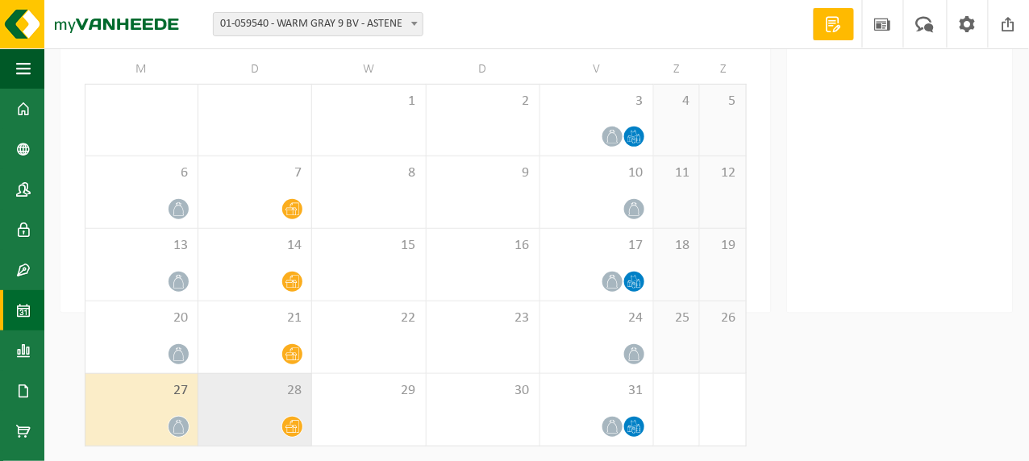
click at [293, 426] on icon at bounding box center [292, 427] width 14 height 13
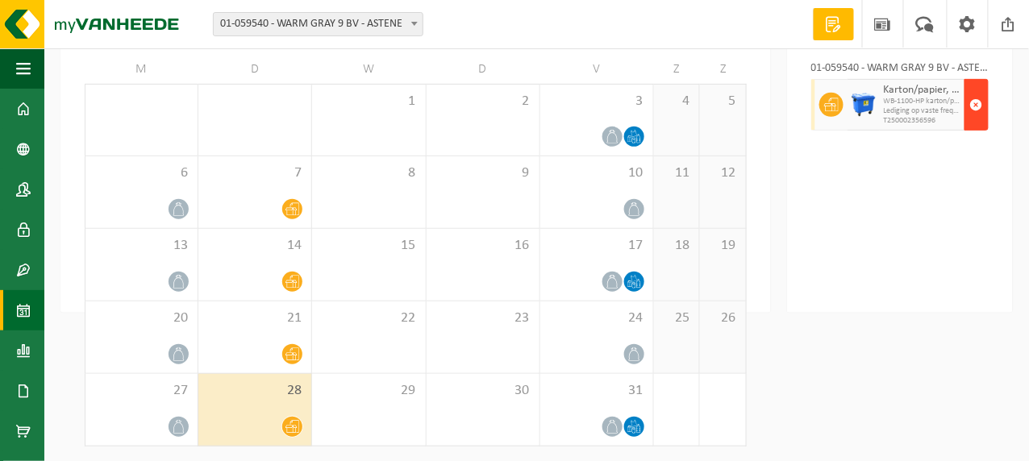
click at [980, 103] on span "button" at bounding box center [976, 105] width 13 height 32
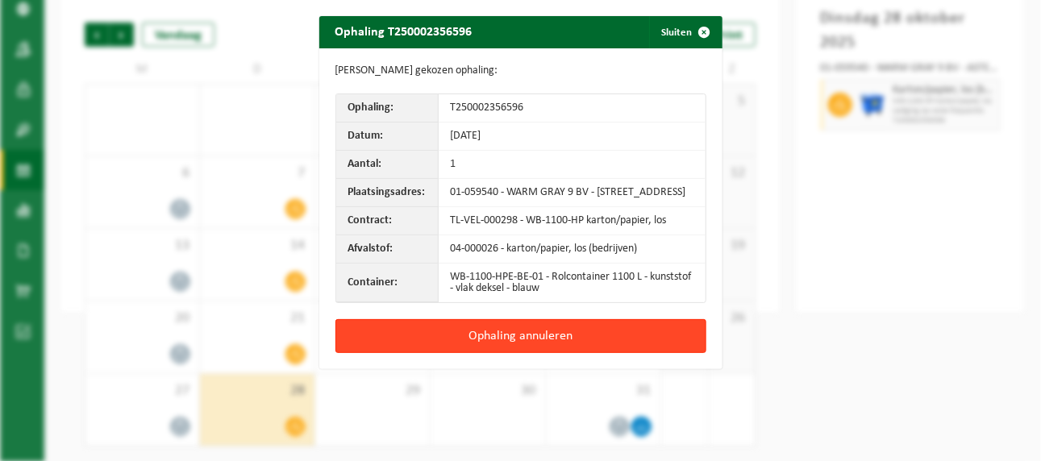
click at [494, 339] on button "Ophaling annuleren" at bounding box center [520, 336] width 371 height 34
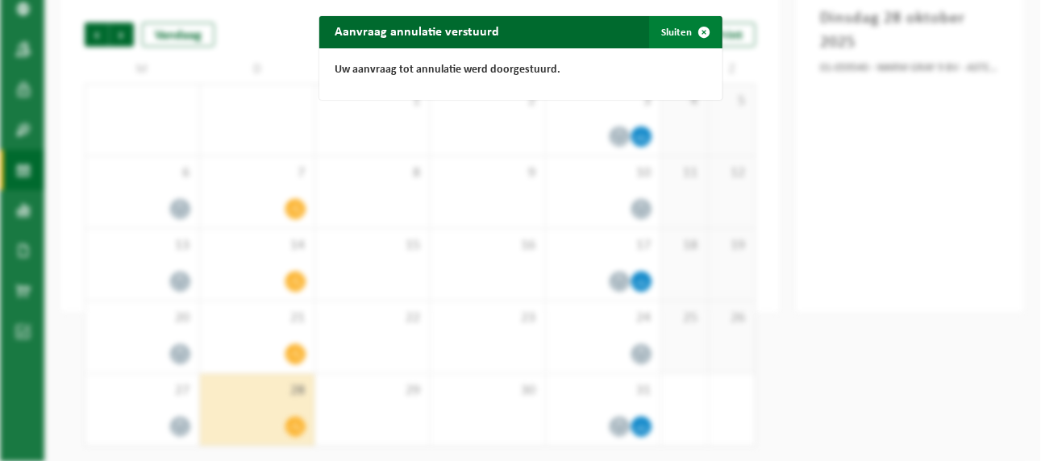
click at [666, 35] on button "Sluiten" at bounding box center [685, 32] width 72 height 32
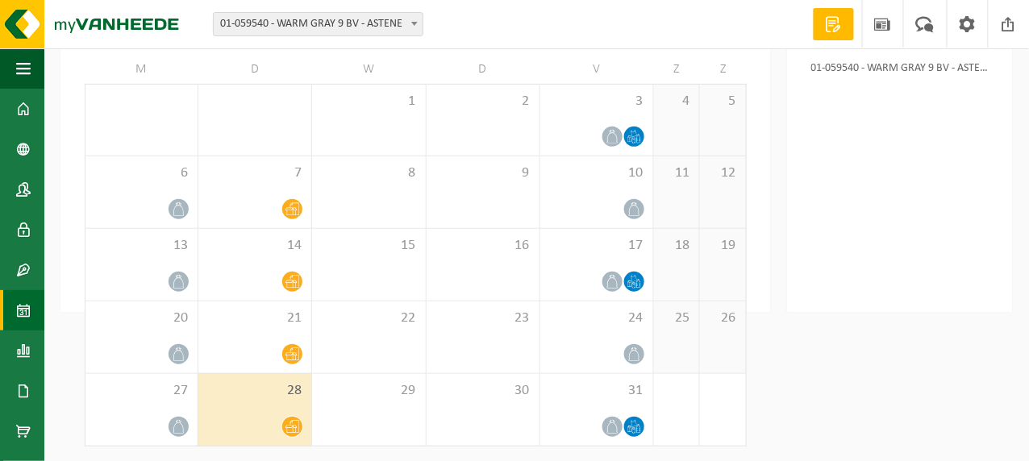
click at [840, 21] on span at bounding box center [834, 24] width 24 height 16
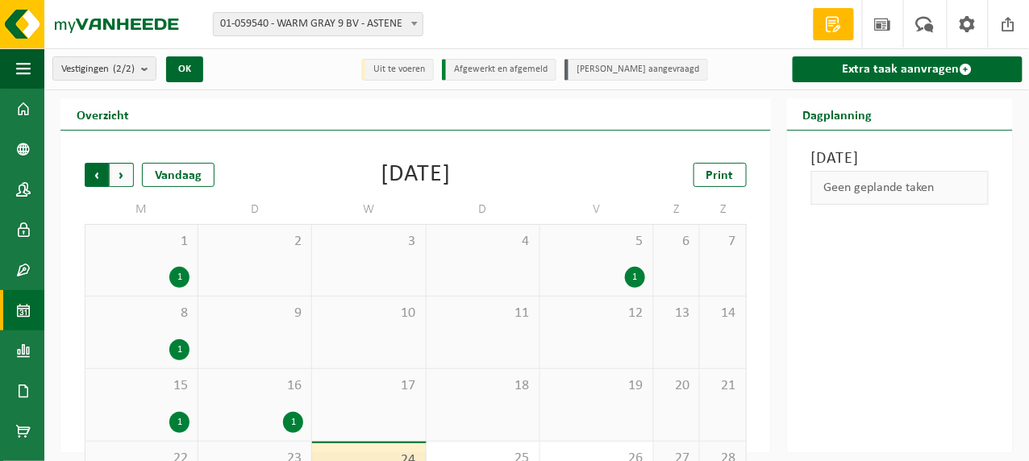
click at [119, 173] on span "Volgende" at bounding box center [122, 175] width 24 height 24
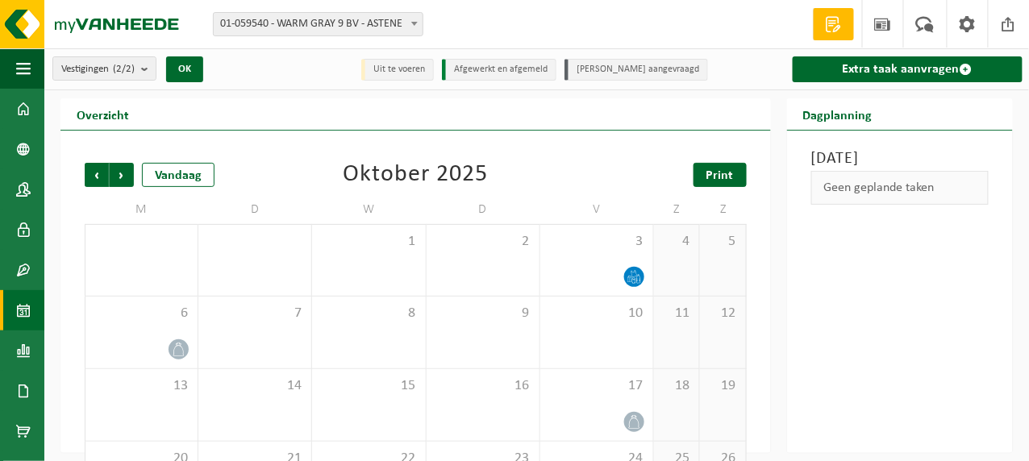
click at [715, 177] on span "Print" at bounding box center [719, 175] width 27 height 13
